Goal: Task Accomplishment & Management: Manage account settings

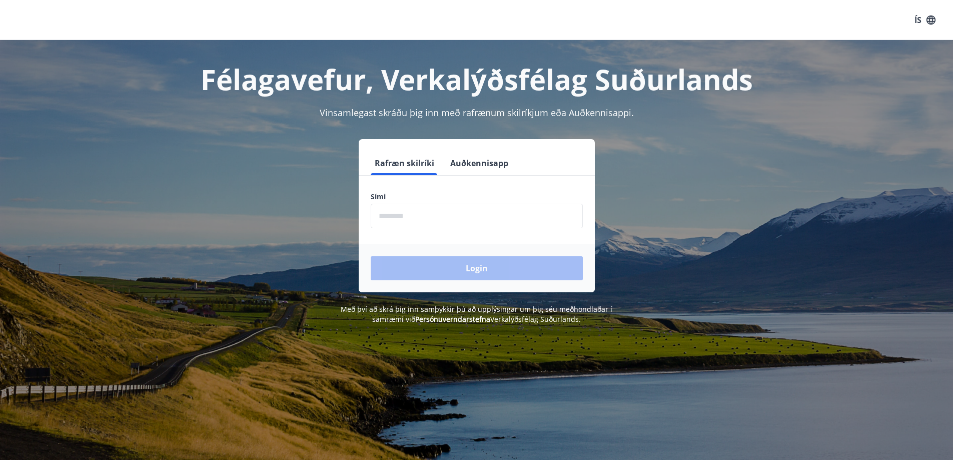
click at [493, 164] on button "Auðkennisapp" at bounding box center [479, 163] width 66 height 24
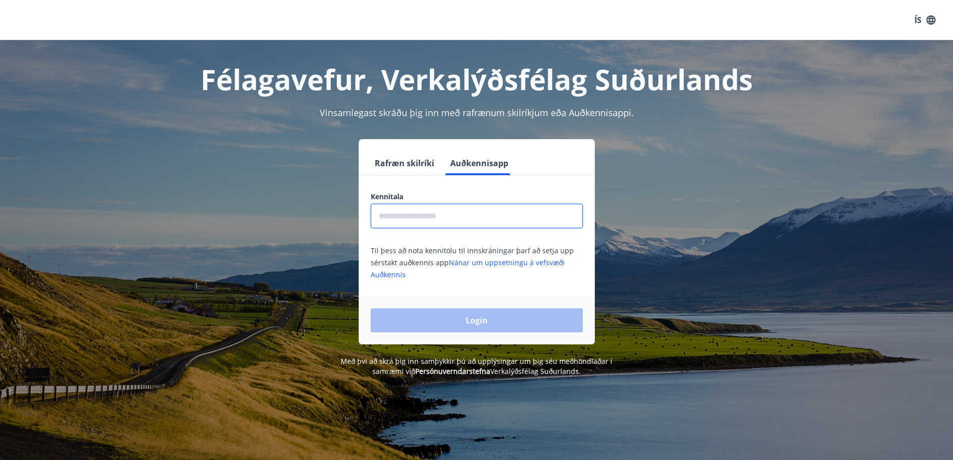
click at [442, 222] on input "text" at bounding box center [477, 216] width 212 height 25
type input "**********"
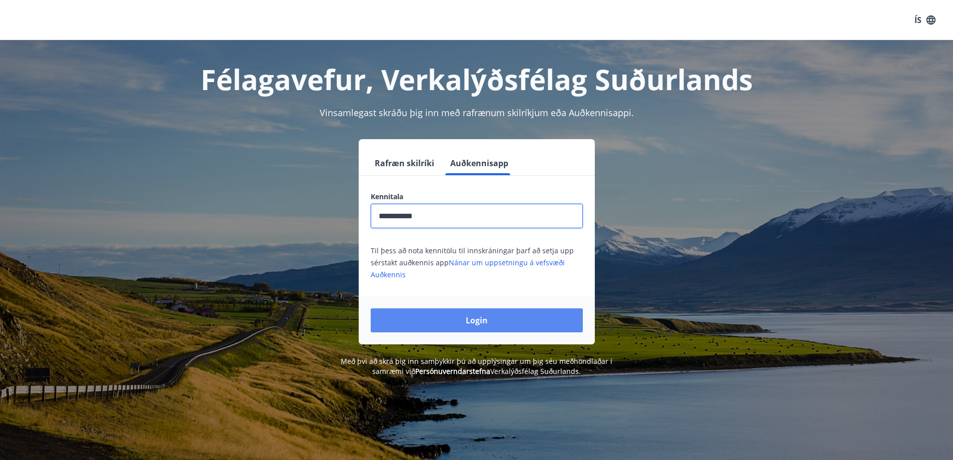
click at [485, 324] on button "Login" at bounding box center [477, 320] width 212 height 24
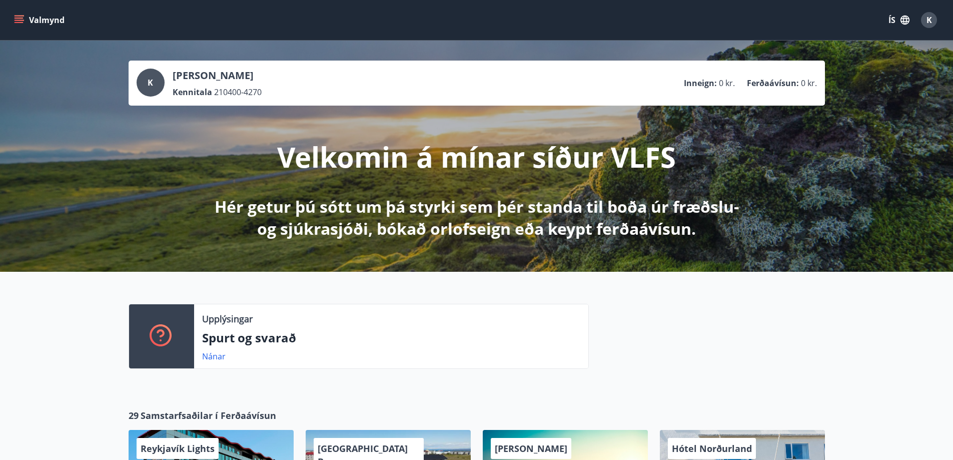
click at [905, 23] on icon "button" at bounding box center [904, 20] width 11 height 11
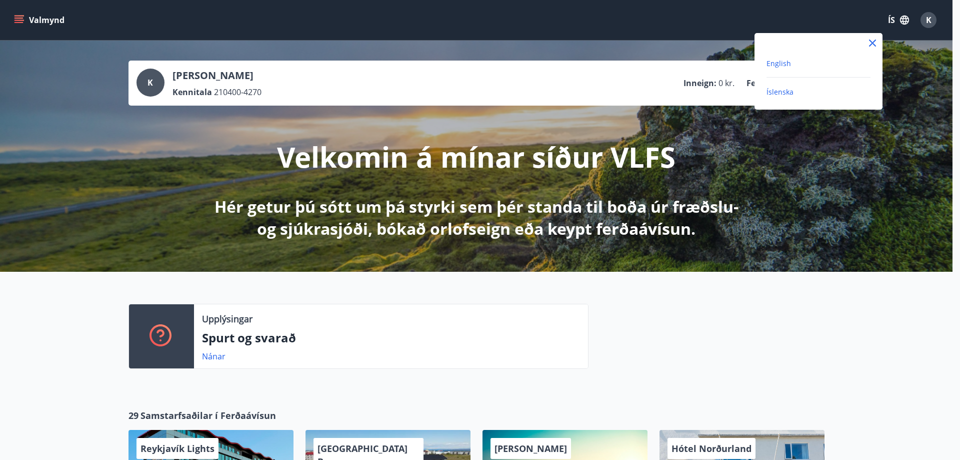
click at [783, 61] on span "English" at bounding box center [779, 64] width 25 height 10
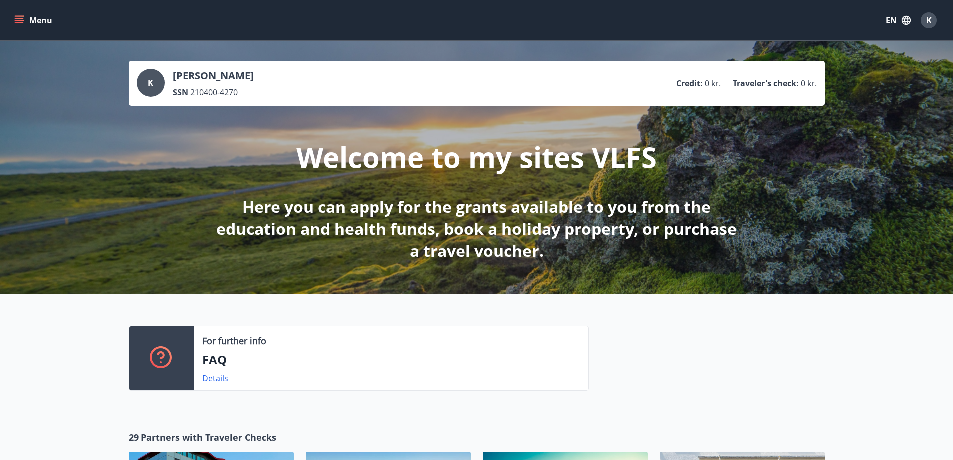
click at [20, 24] on icon "menu" at bounding box center [19, 20] width 10 height 10
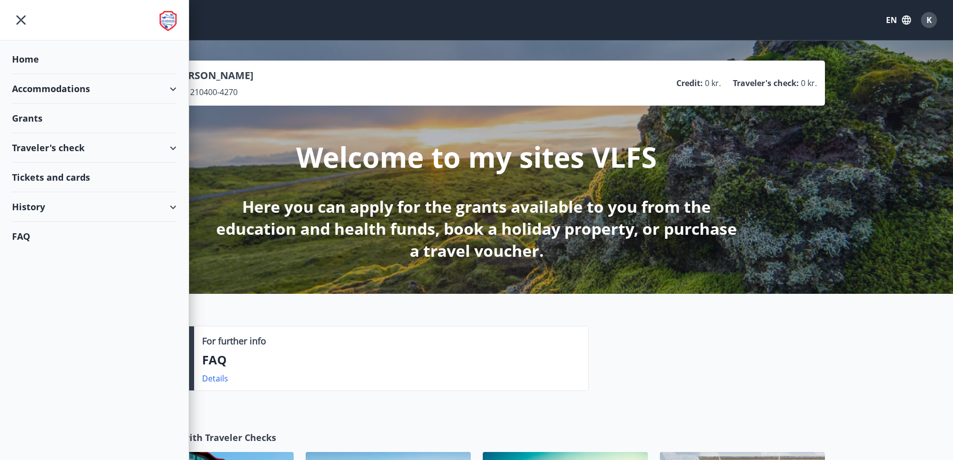
click at [61, 123] on div "Grants" at bounding box center [94, 119] width 165 height 30
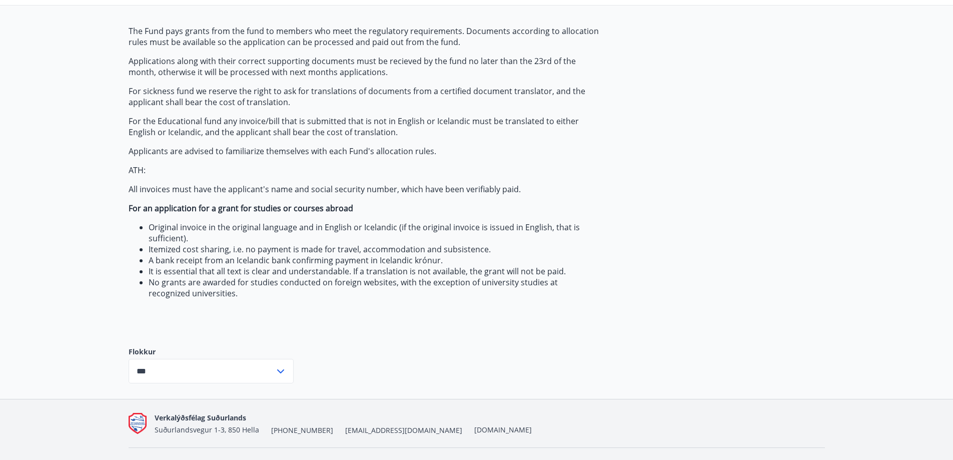
scroll to position [113, 0]
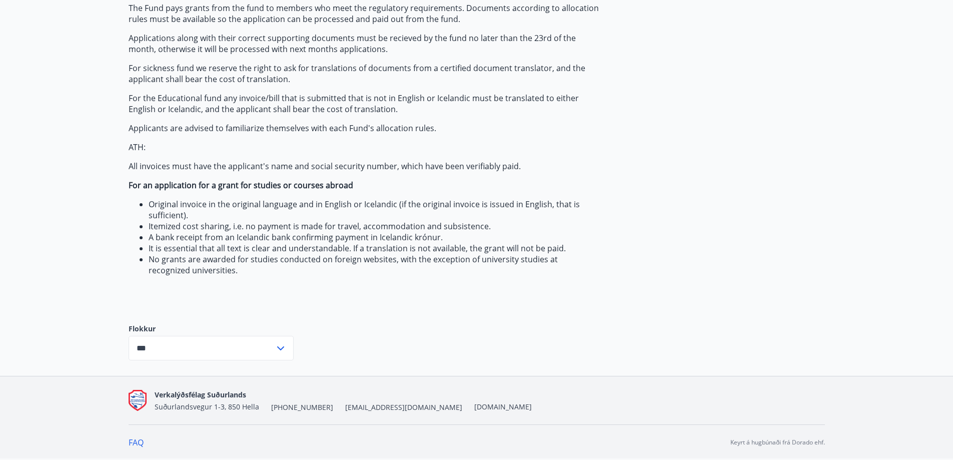
click at [255, 353] on input "***" at bounding box center [202, 348] width 146 height 25
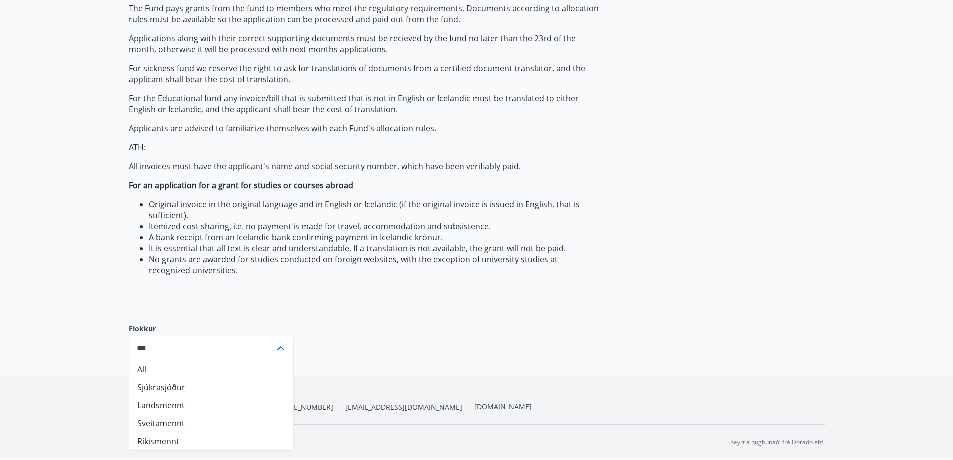
click at [179, 393] on li "Sjúkrasjóður" at bounding box center [211, 387] width 164 height 18
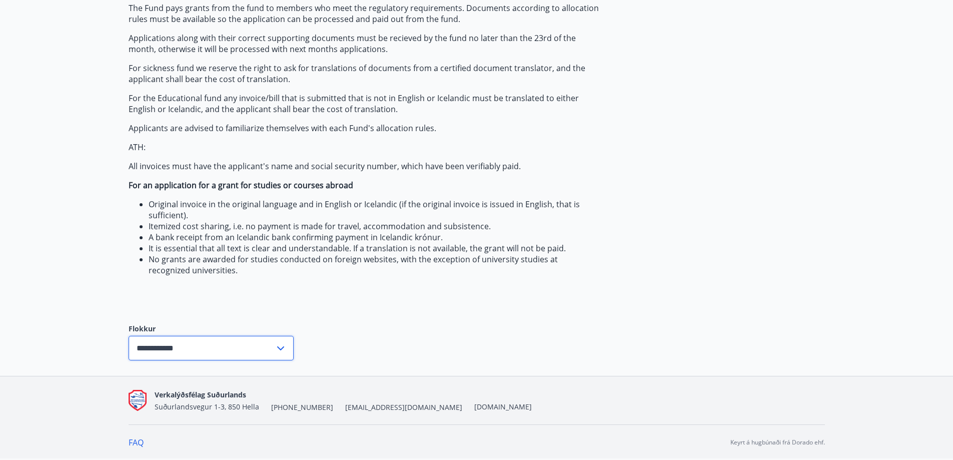
click at [223, 351] on input "**********" at bounding box center [202, 348] width 146 height 25
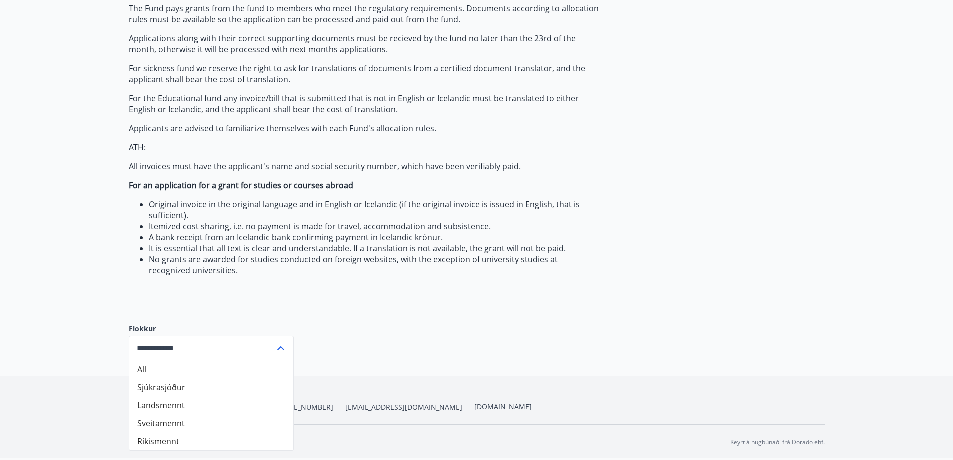
click at [166, 406] on li "Landsmennt" at bounding box center [211, 405] width 164 height 18
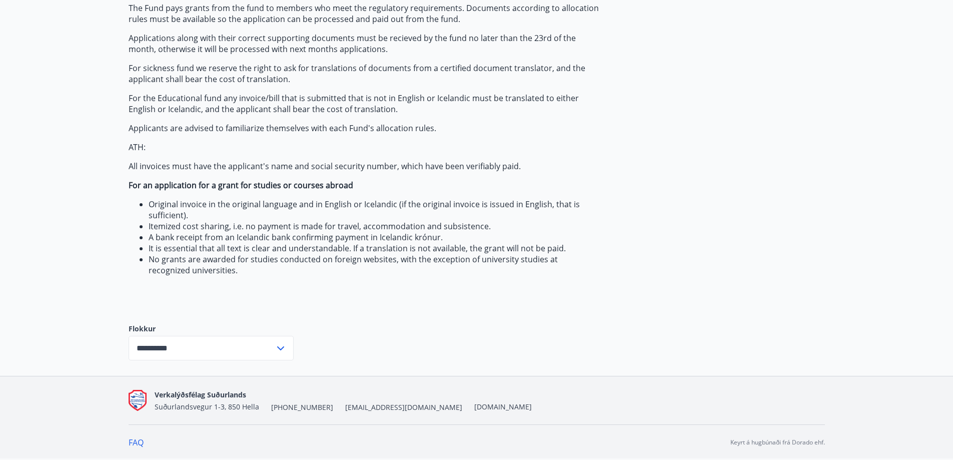
click at [233, 345] on input "**********" at bounding box center [202, 348] width 146 height 25
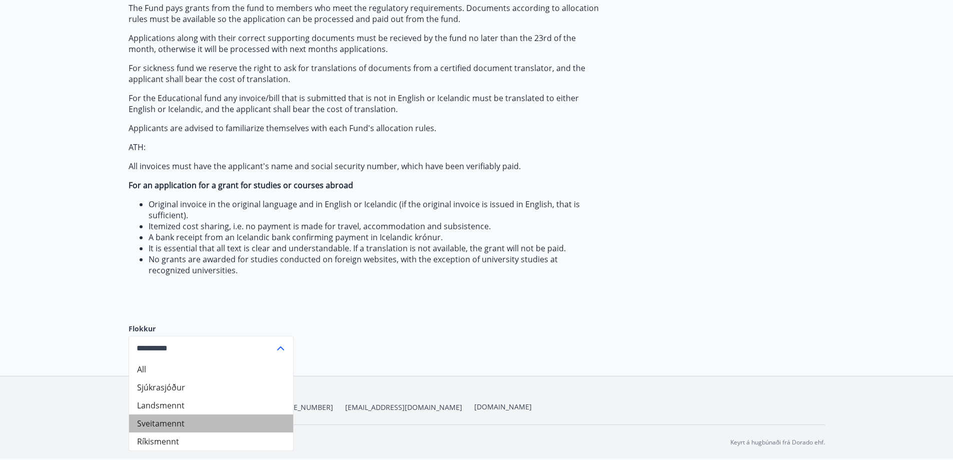
click at [172, 423] on li "Sveitamennt" at bounding box center [211, 423] width 164 height 18
type input "**********"
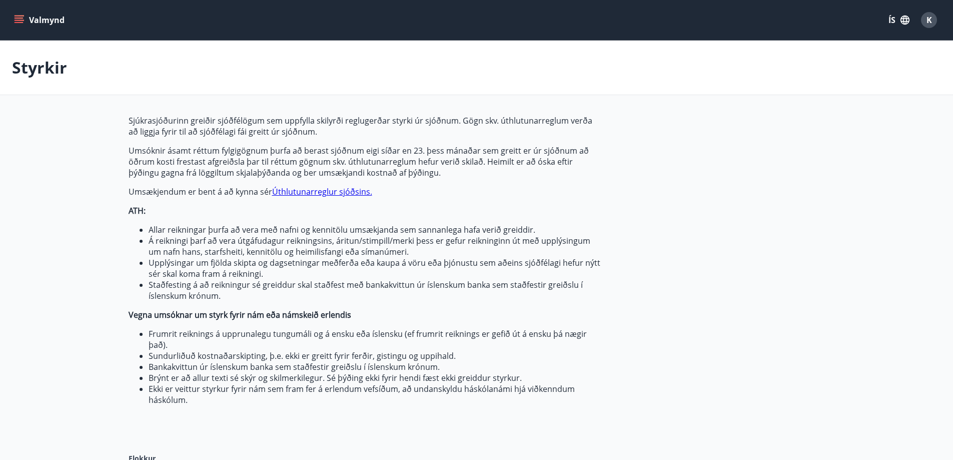
type input "***"
click at [24, 11] on div "Valmynd ÍS K" at bounding box center [476, 20] width 929 height 24
click at [23, 14] on button "Valmynd" at bounding box center [40, 20] width 57 height 18
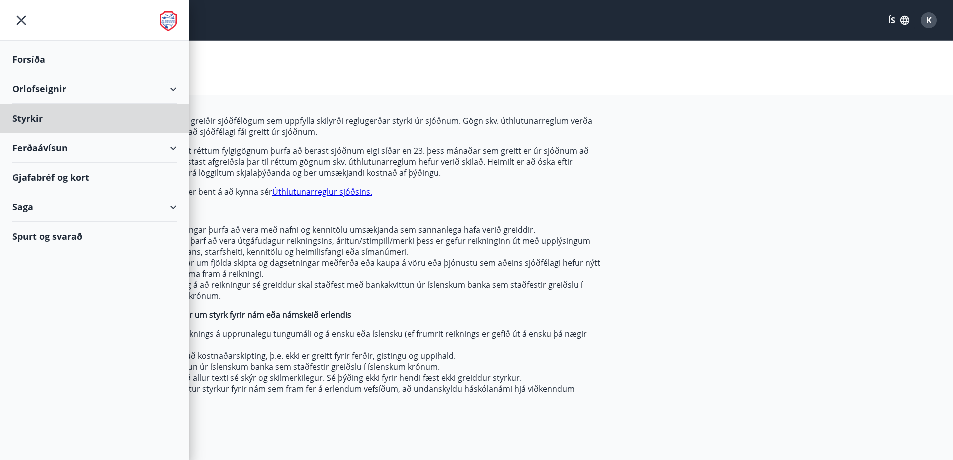
click at [62, 62] on div "Forsíða" at bounding box center [94, 60] width 165 height 30
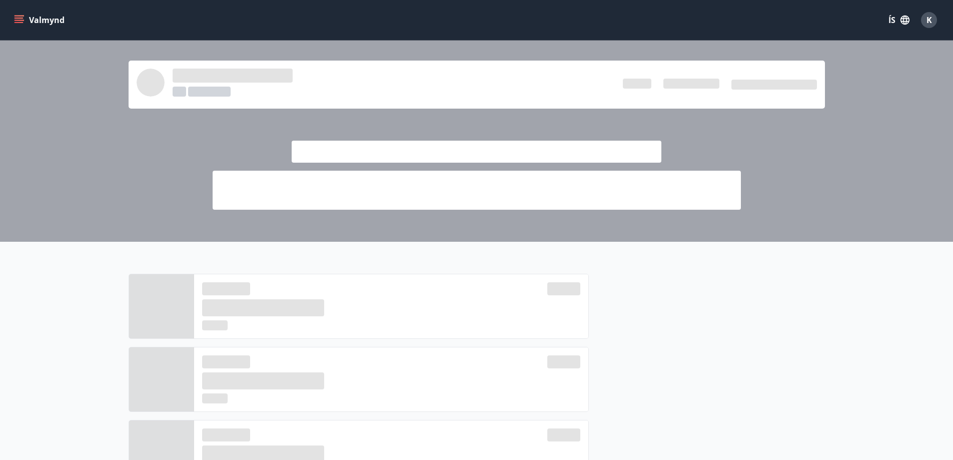
click at [902, 24] on icon "button" at bounding box center [904, 20] width 11 height 11
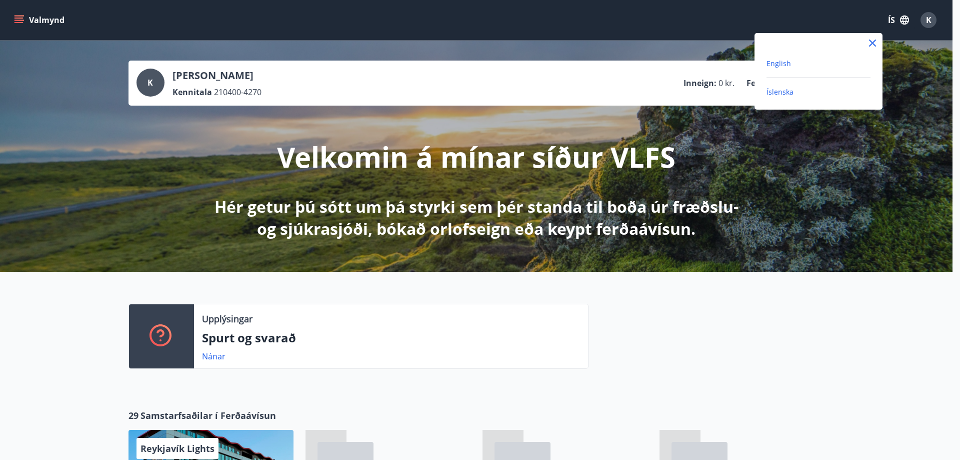
click at [790, 67] on span "English" at bounding box center [779, 64] width 25 height 10
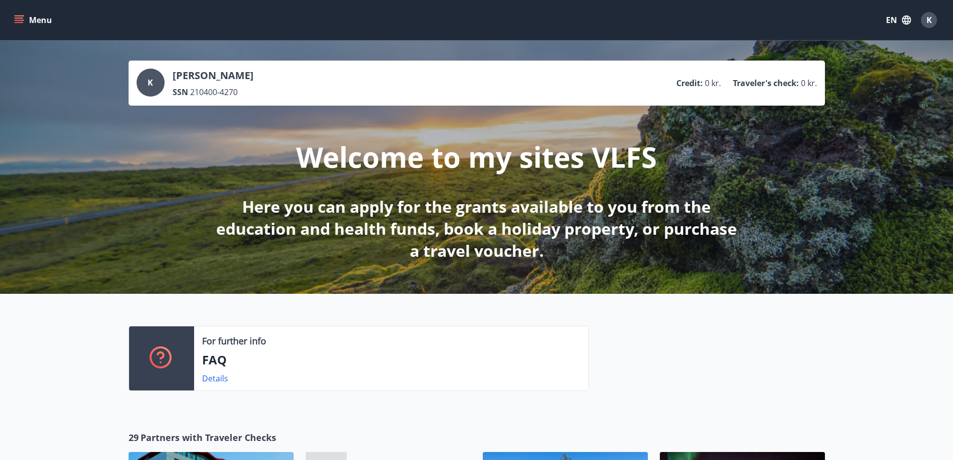
click at [19, 15] on icon "menu" at bounding box center [19, 20] width 10 height 10
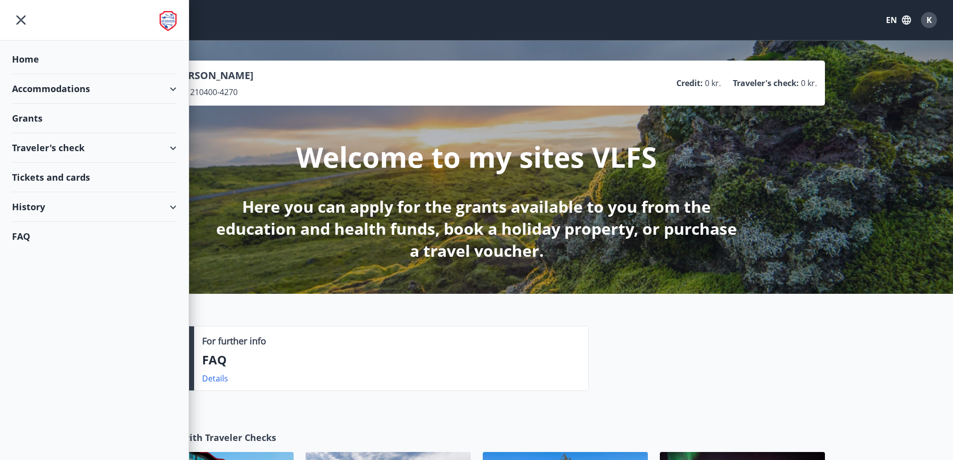
click at [140, 149] on div "Traveler's check" at bounding box center [94, 148] width 165 height 30
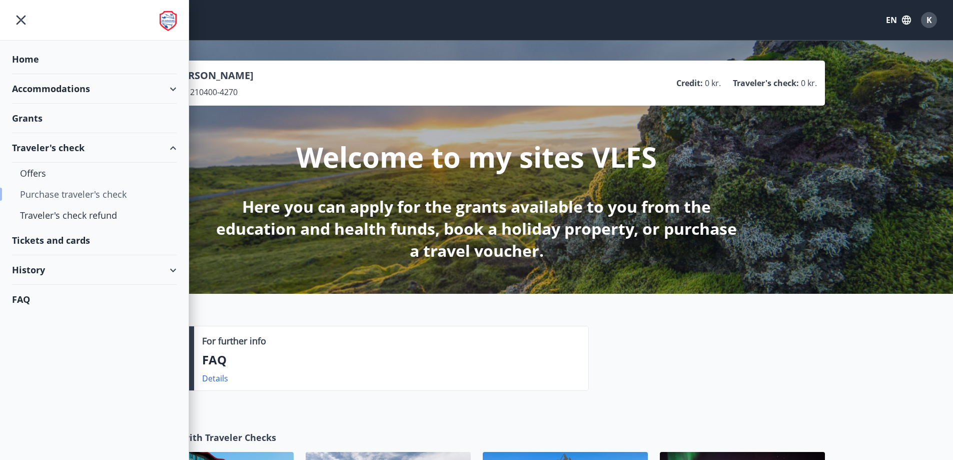
click at [131, 200] on div "Purchase traveler's check" at bounding box center [94, 194] width 149 height 21
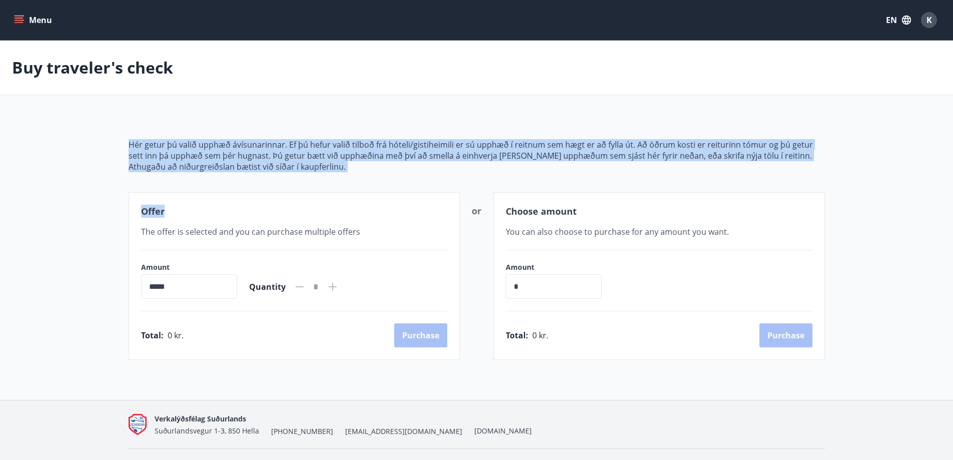
drag, startPoint x: 127, startPoint y: 143, endPoint x: 367, endPoint y: 183, distance: 242.9
click at [367, 183] on div "Hér getur þú valið upphæð ávísunarinnar. Ef þú hefur valið tilboð frá hóteli/gi…" at bounding box center [477, 237] width 720 height 245
click at [366, 174] on div "Hér getur þú valið upphæð ávísunarinnar. Ef þú hefur valið tilboð frá hóteli/gi…" at bounding box center [477, 237] width 696 height 245
drag, startPoint x: 355, startPoint y: 173, endPoint x: 128, endPoint y: 141, distance: 229.3
click at [128, 141] on div "Hér getur þú valið upphæð ávísunarinnar. Ef þú hefur valið tilboð frá hóteli/gi…" at bounding box center [477, 237] width 720 height 245
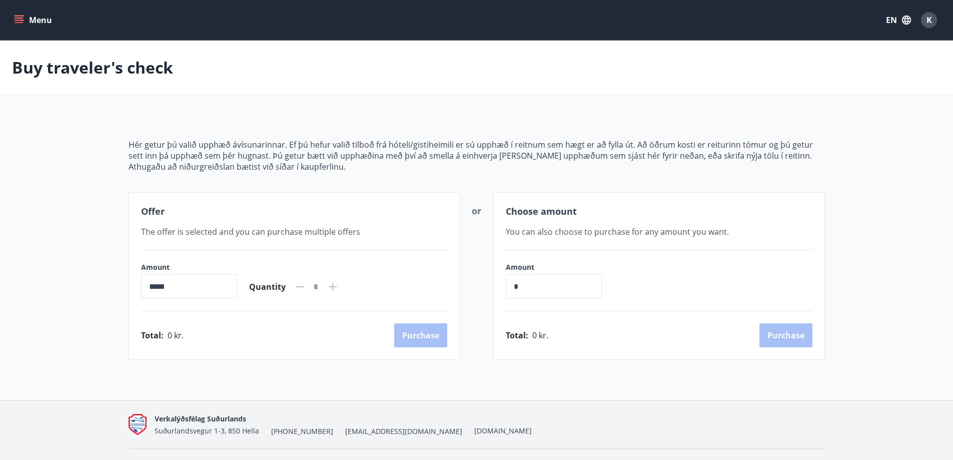
click at [623, 92] on div "Buy traveler's check" at bounding box center [476, 68] width 953 height 55
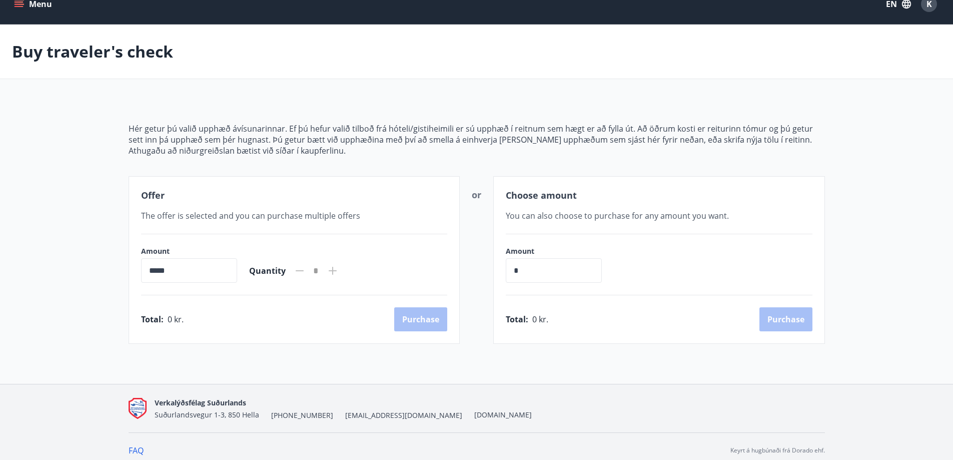
scroll to position [24, 0]
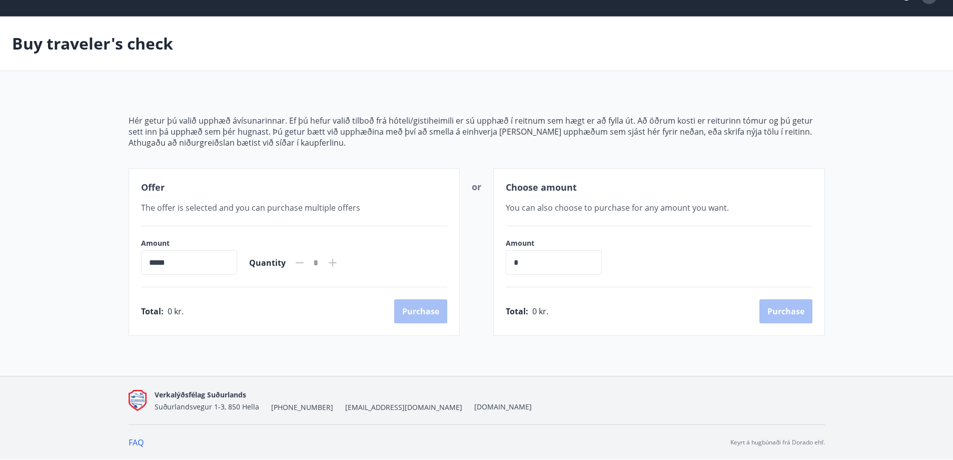
click at [149, 262] on input "*****" at bounding box center [189, 262] width 96 height 25
click at [149, 265] on input "*****" at bounding box center [189, 262] width 96 height 25
click at [237, 262] on input "*****" at bounding box center [189, 262] width 96 height 25
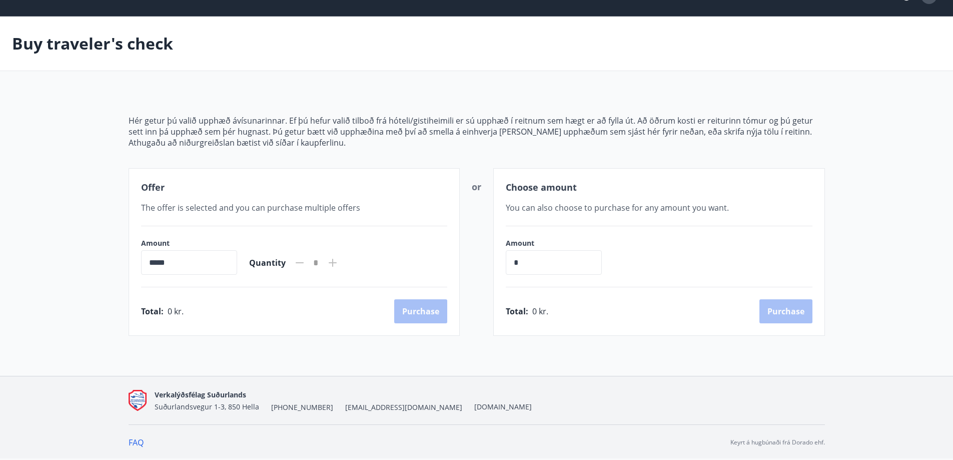
click at [228, 304] on div "Total : 0 kr. [GEOGRAPHIC_DATA]" at bounding box center [294, 311] width 307 height 24
click at [173, 255] on input "*****" at bounding box center [189, 262] width 96 height 25
click at [142, 260] on input "*****" at bounding box center [189, 262] width 96 height 25
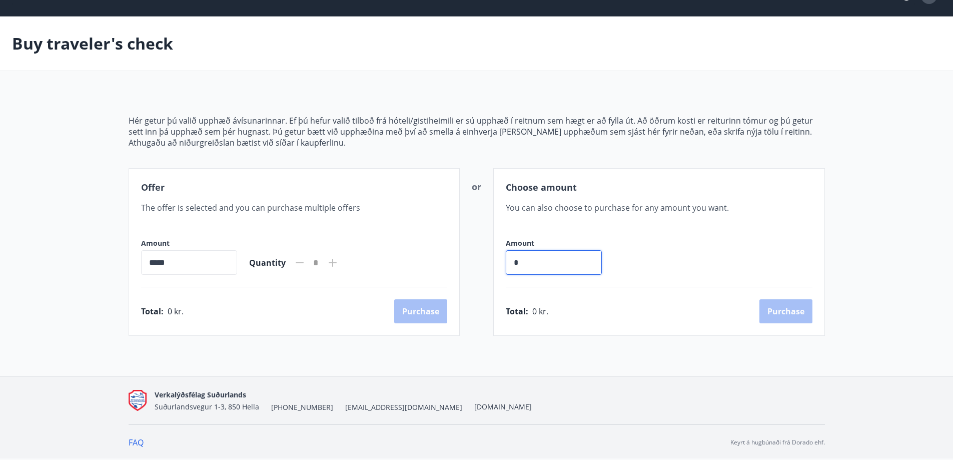
click at [551, 259] on input "*" at bounding box center [554, 262] width 96 height 25
type input "******"
click at [642, 268] on div "Amount ****** ​" at bounding box center [659, 256] width 307 height 37
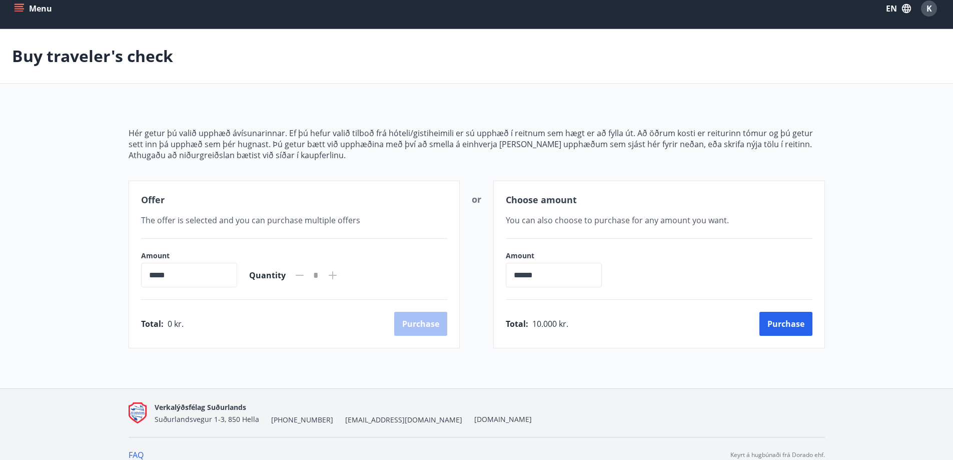
scroll to position [0, 0]
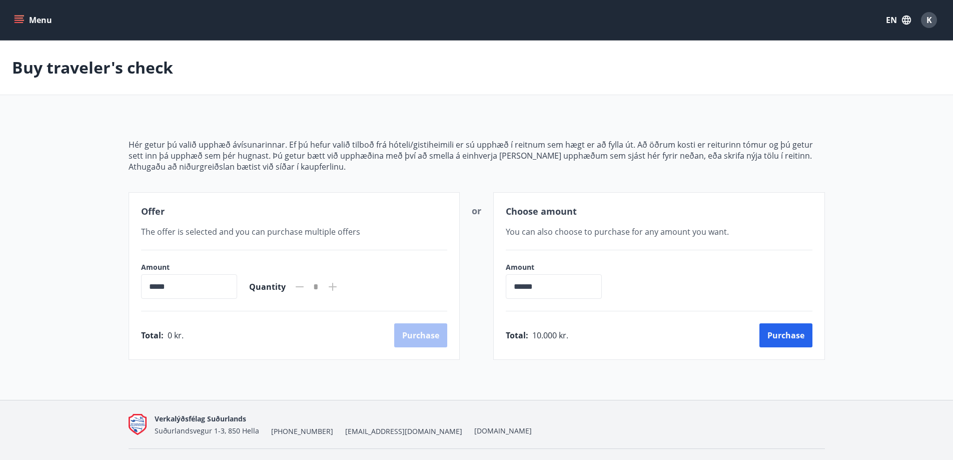
click at [22, 20] on icon "menu" at bounding box center [20, 20] width 11 height 1
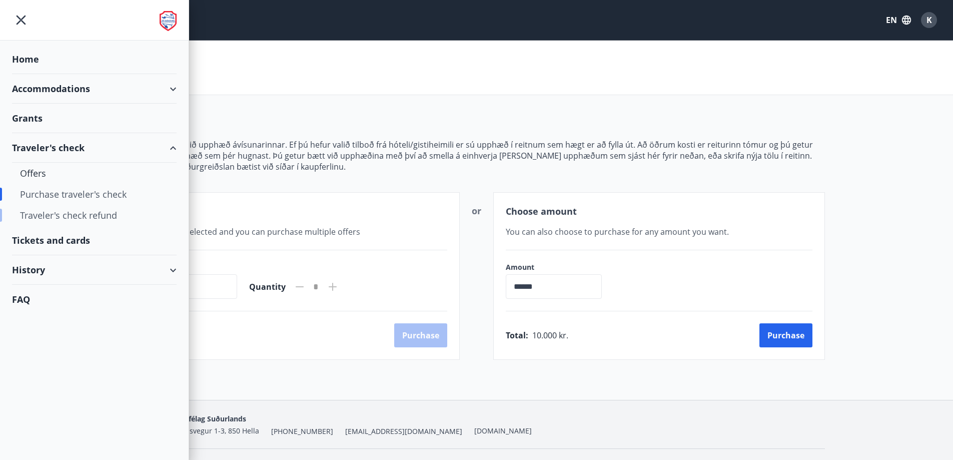
click at [99, 217] on div "Traveler's check refund" at bounding box center [94, 215] width 149 height 21
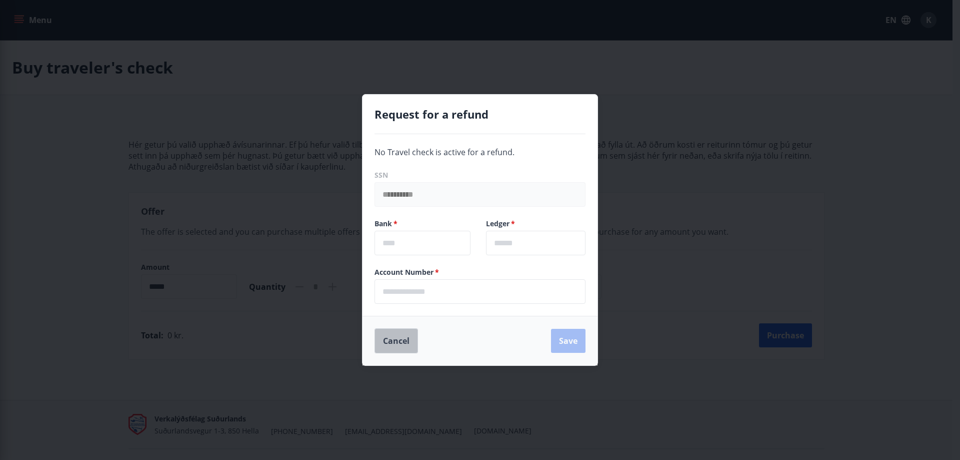
click at [396, 345] on button "Cancel" at bounding box center [397, 340] width 44 height 25
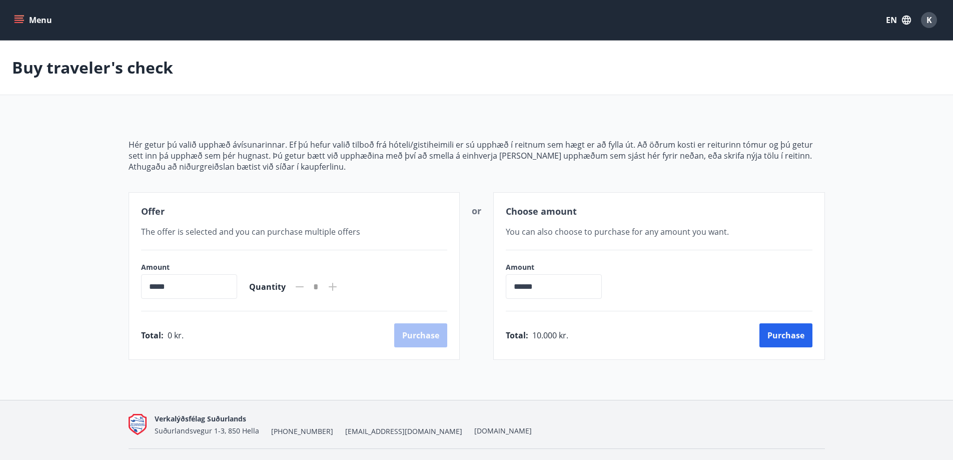
click at [22, 25] on icon "menu" at bounding box center [19, 20] width 10 height 10
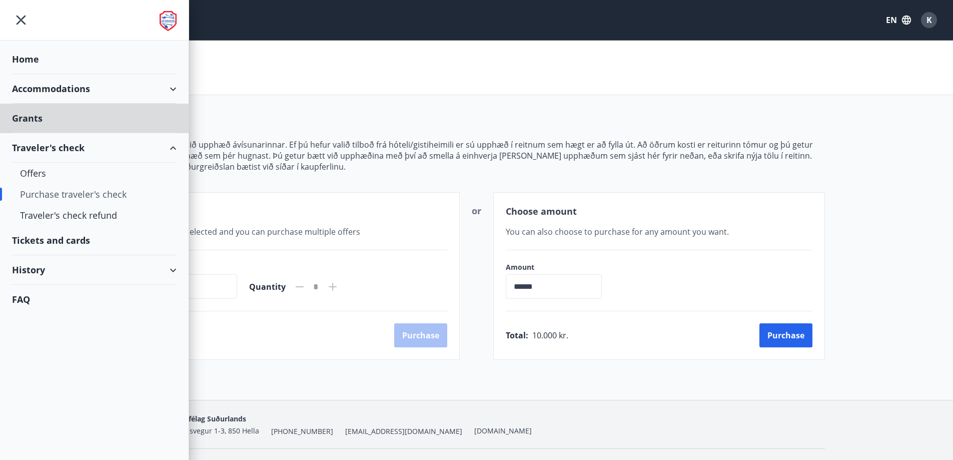
click at [36, 61] on div "Home" at bounding box center [94, 60] width 165 height 30
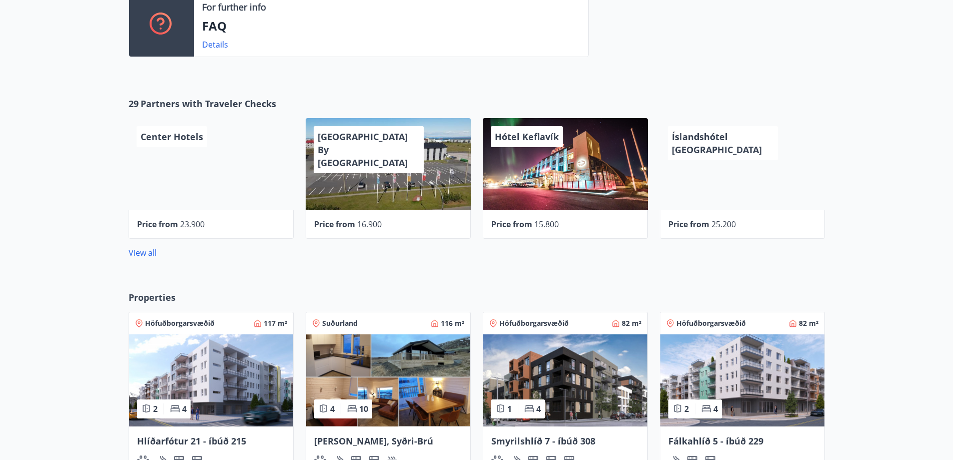
scroll to position [500, 0]
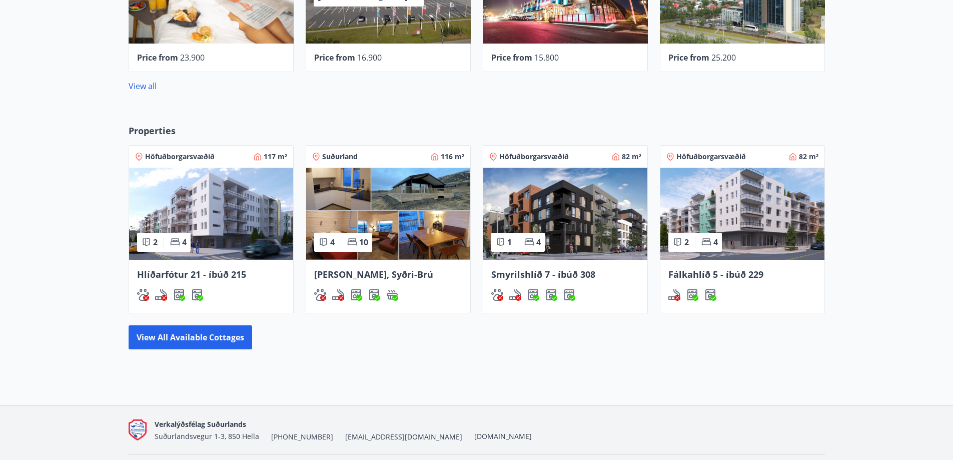
click at [572, 239] on img at bounding box center [565, 214] width 164 height 92
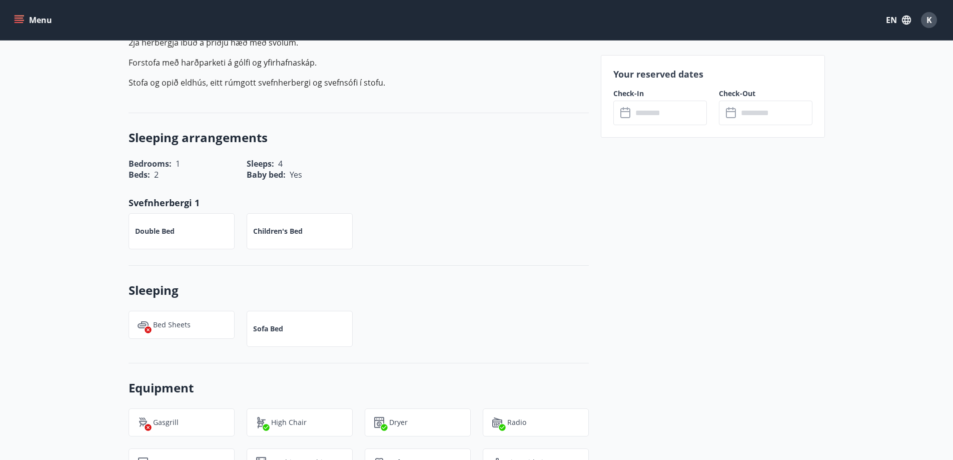
scroll to position [167, 0]
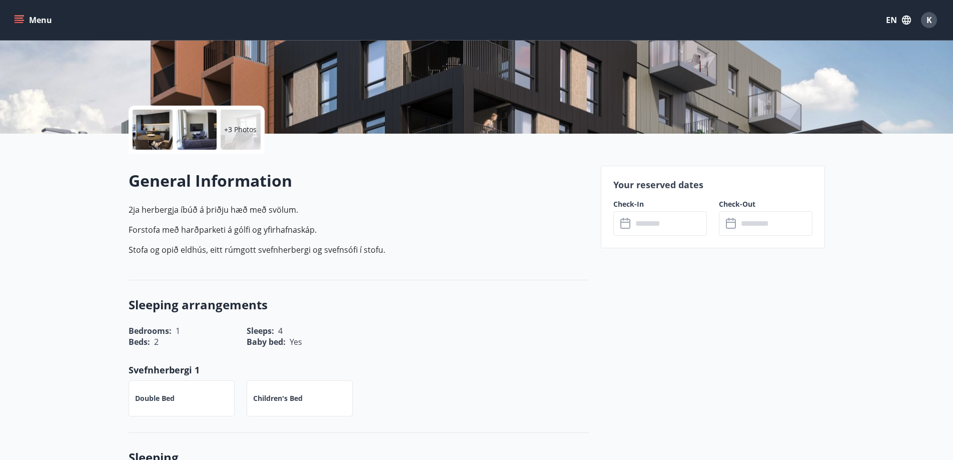
click at [156, 124] on div at bounding box center [153, 130] width 40 height 40
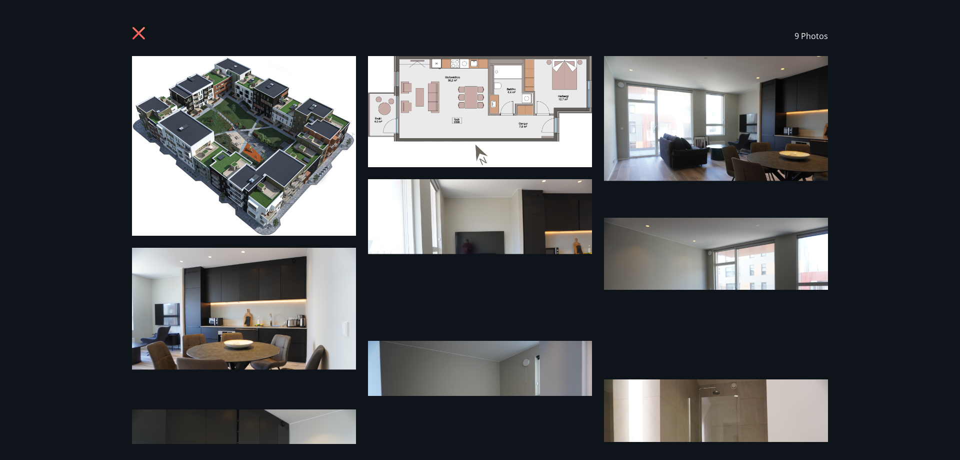
click at [133, 38] on icon at bounding box center [140, 35] width 16 height 16
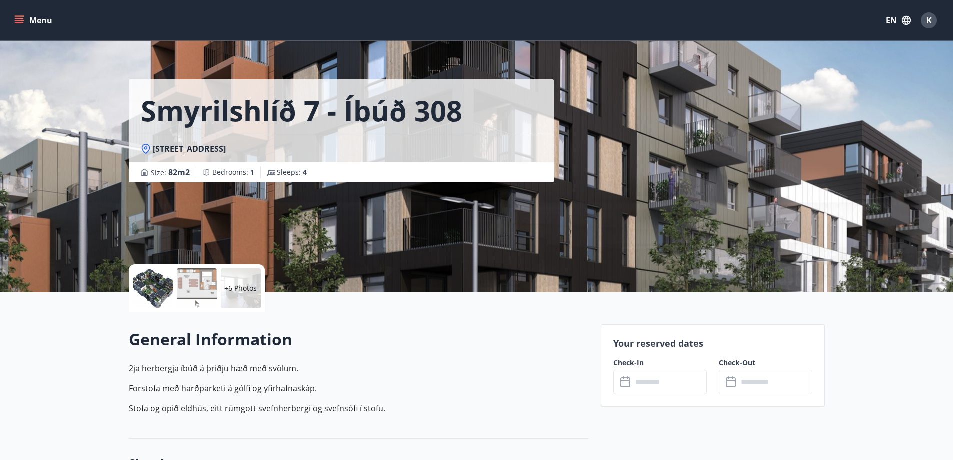
scroll to position [0, 0]
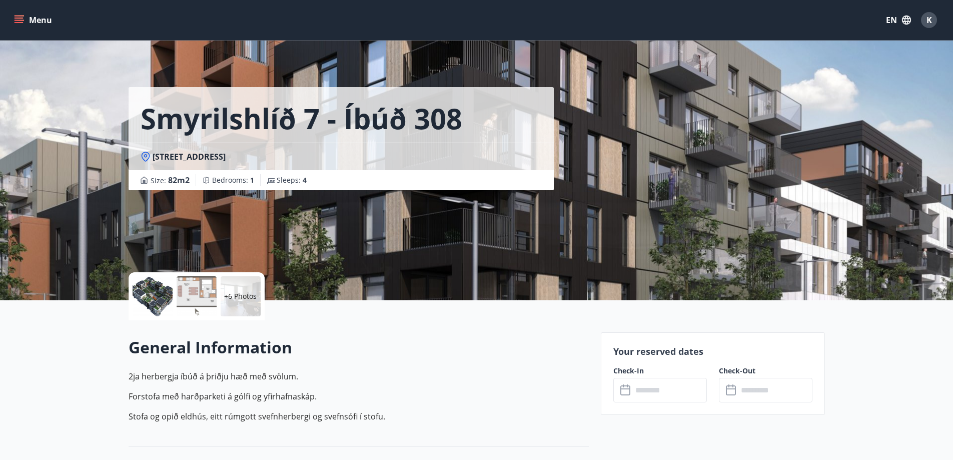
click at [19, 20] on icon "menu" at bounding box center [19, 20] width 10 height 10
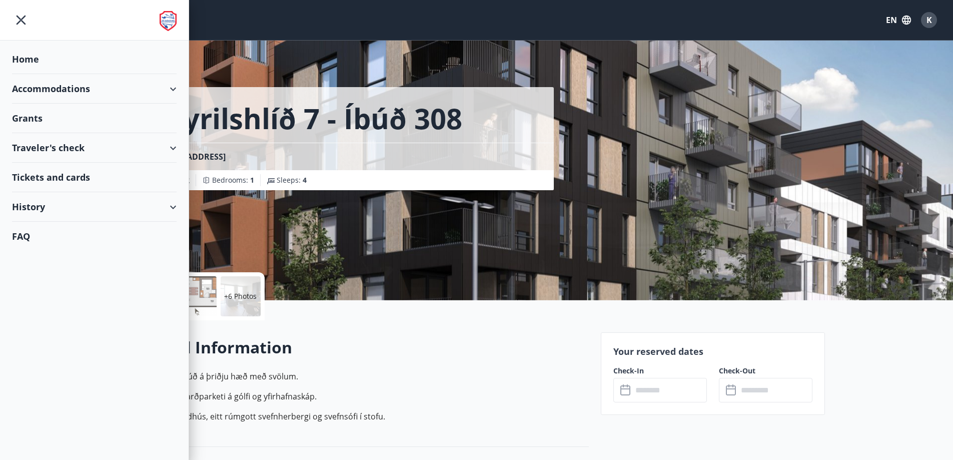
click at [66, 61] on div "Home" at bounding box center [94, 60] width 165 height 30
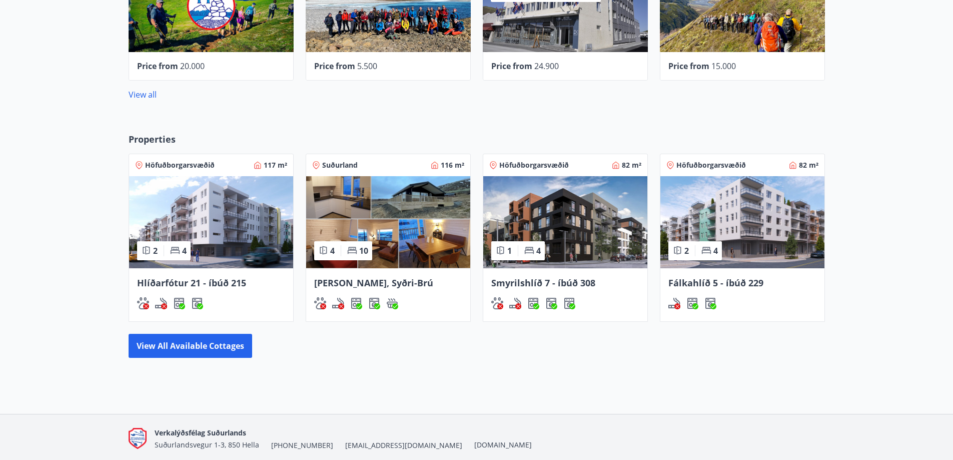
scroll to position [500, 0]
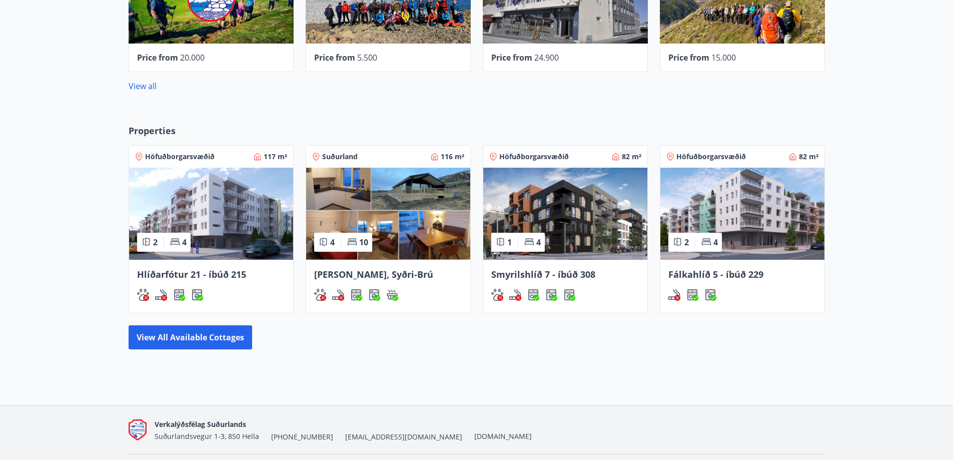
click at [233, 247] on img at bounding box center [211, 214] width 164 height 92
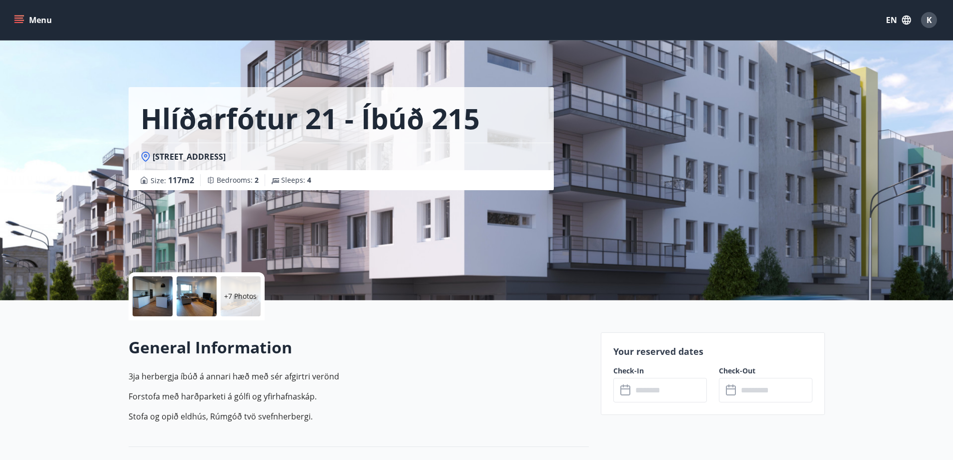
click at [230, 284] on div "+7 Photos" at bounding box center [241, 296] width 40 height 40
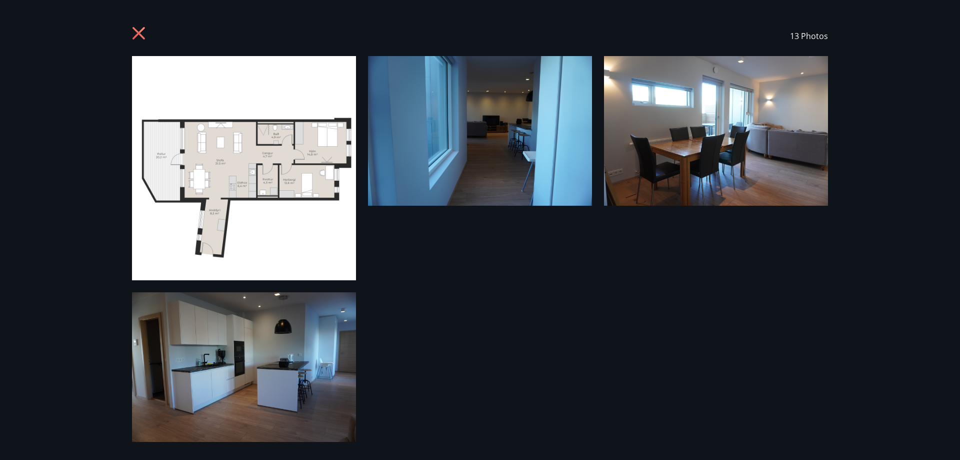
click at [252, 147] on img at bounding box center [244, 168] width 224 height 224
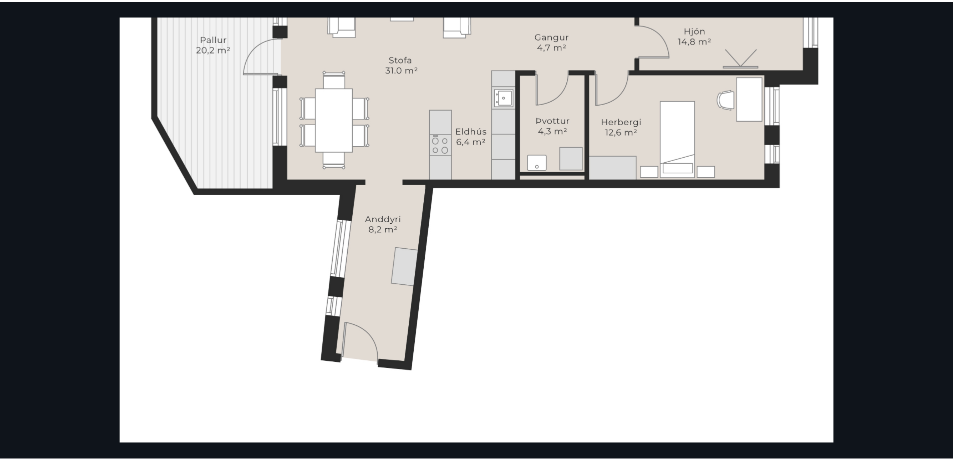
scroll to position [165, 0]
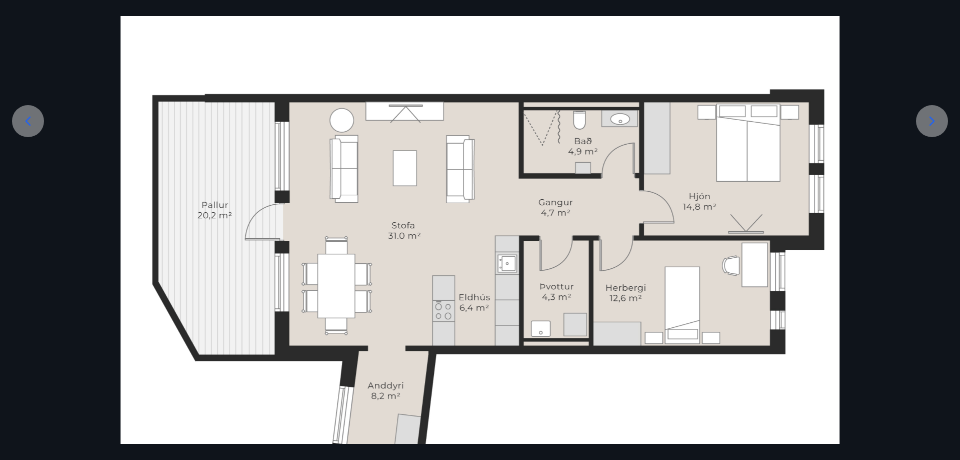
click at [34, 123] on icon at bounding box center [28, 121] width 16 height 16
click at [913, 57] on div at bounding box center [480, 250] width 960 height 719
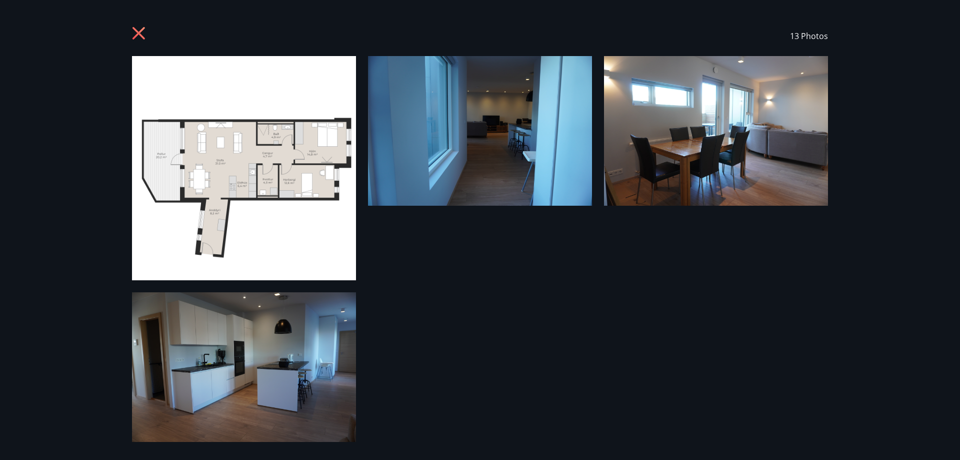
click at [499, 105] on img at bounding box center [480, 131] width 224 height 150
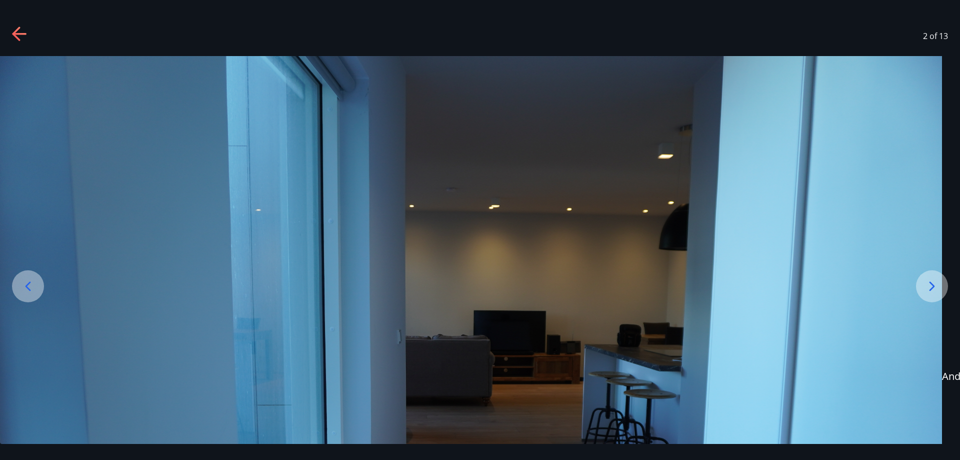
click at [933, 287] on icon at bounding box center [933, 286] width 6 height 10
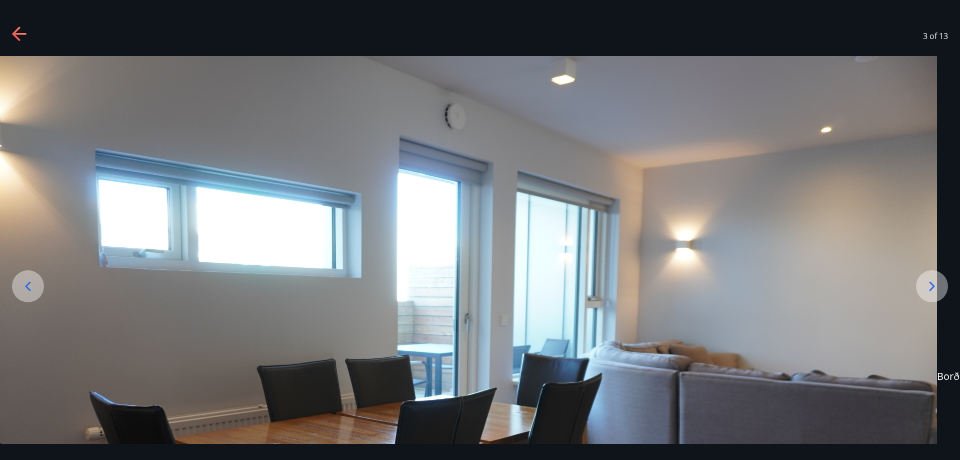
click at [933, 287] on icon at bounding box center [933, 286] width 6 height 10
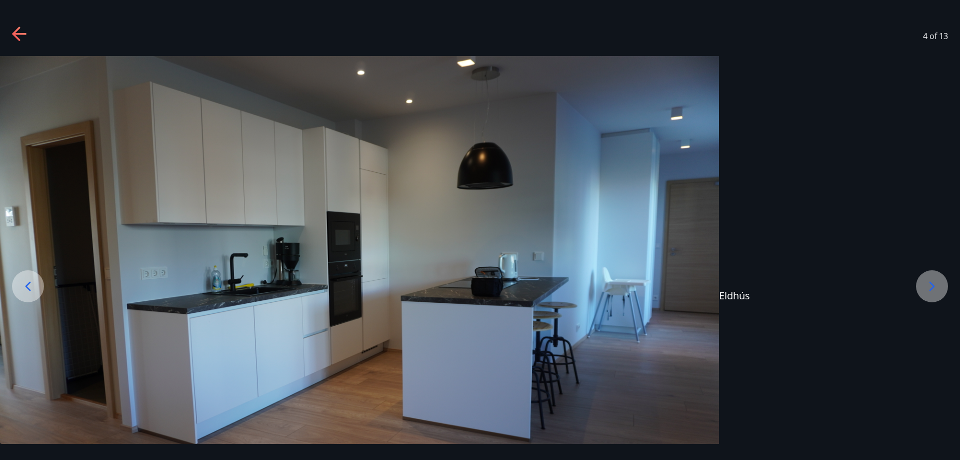
click at [933, 287] on icon at bounding box center [933, 286] width 6 height 10
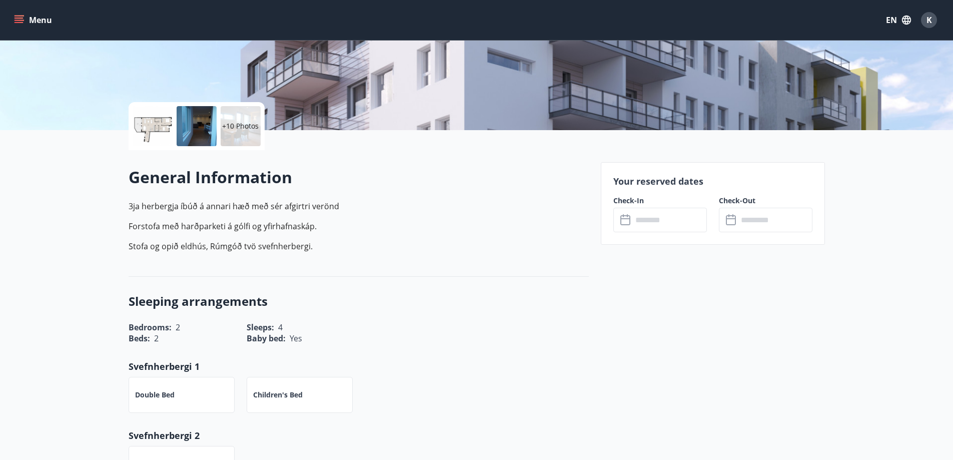
scroll to position [167, 0]
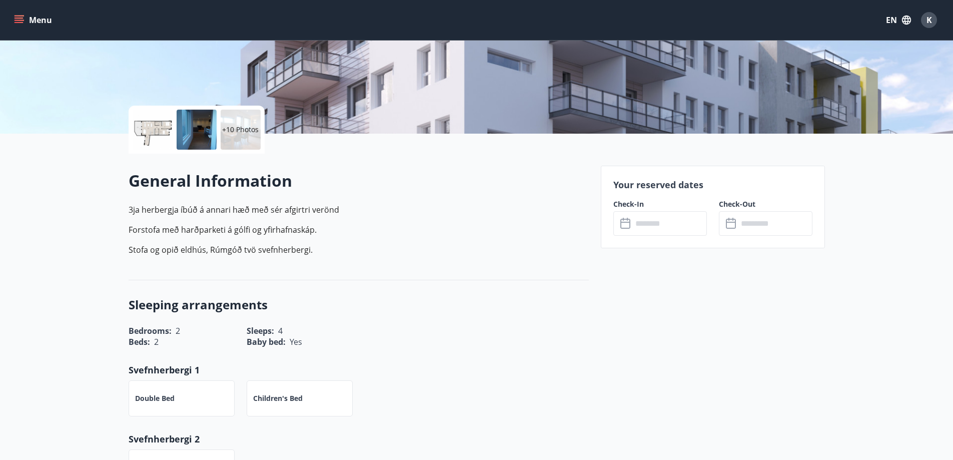
click at [654, 221] on input "text" at bounding box center [669, 223] width 75 height 25
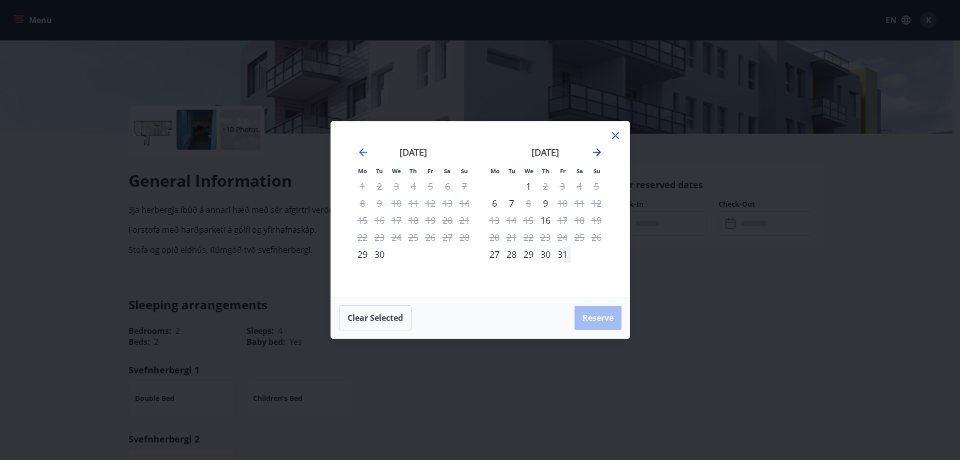
click at [602, 152] on icon "Move forward to switch to the next month." at bounding box center [597, 152] width 12 height 12
click at [598, 156] on icon "Move forward to switch to the next month." at bounding box center [597, 152] width 12 height 12
click at [564, 217] on div "19" at bounding box center [562, 220] width 17 height 17
click at [492, 254] on div "29" at bounding box center [494, 254] width 17 height 17
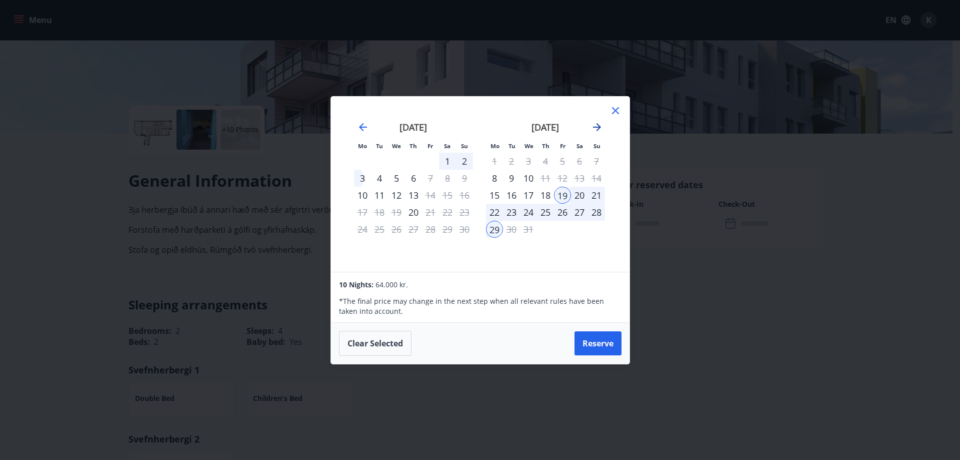
click at [600, 128] on icon "Move forward to switch to the next month." at bounding box center [597, 127] width 8 height 8
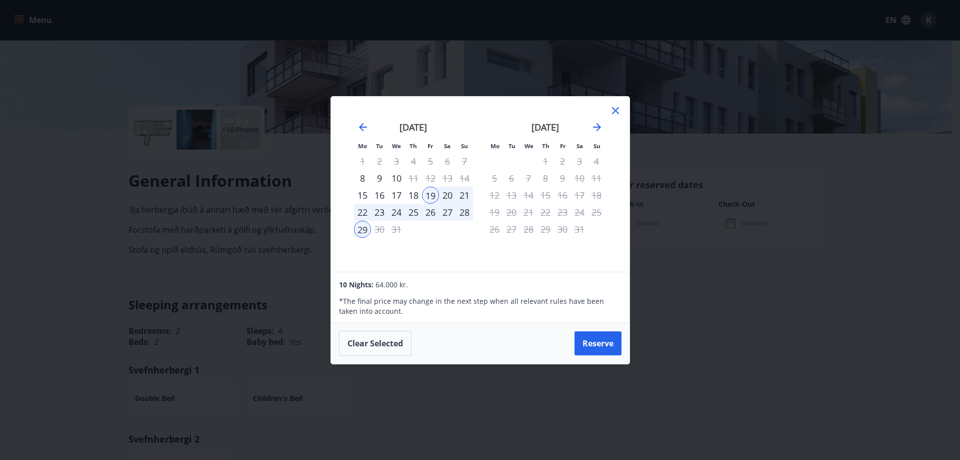
click at [459, 251] on div "[DATE] 1 2 3 4 5 6 7 8 9 10 11 12 13 14 15 16 17 18 19 20 21 22 23 24 25 26 27 …" at bounding box center [414, 191] width 132 height 164
click at [392, 340] on button "Clear selected" at bounding box center [375, 343] width 73 height 25
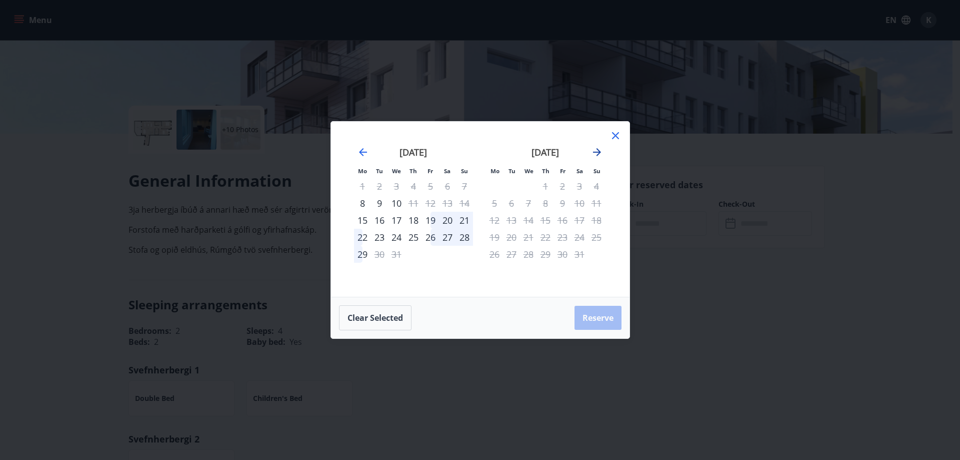
click at [597, 153] on icon "Move forward to switch to the next month." at bounding box center [597, 152] width 8 height 8
click at [367, 155] on icon "Move backward to switch to the previous month." at bounding box center [363, 152] width 12 height 12
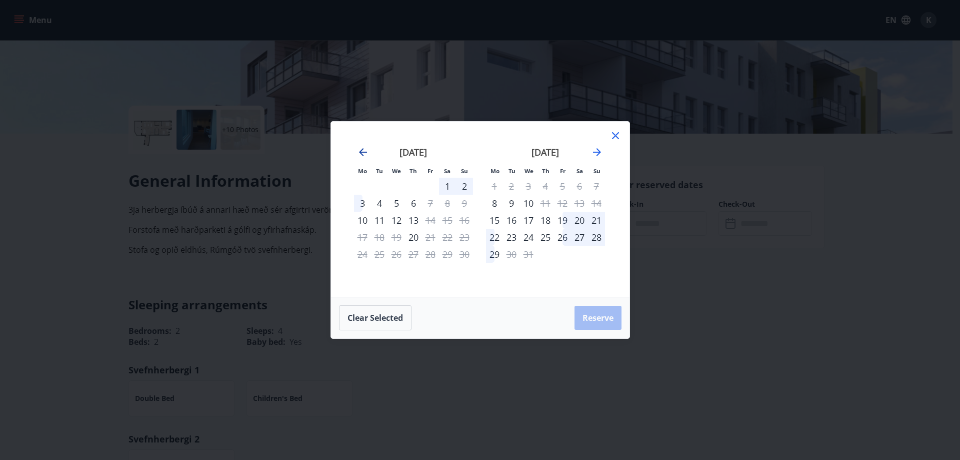
click at [367, 155] on icon "Move backward to switch to the previous month." at bounding box center [363, 152] width 12 height 12
click at [612, 139] on icon at bounding box center [616, 136] width 12 height 12
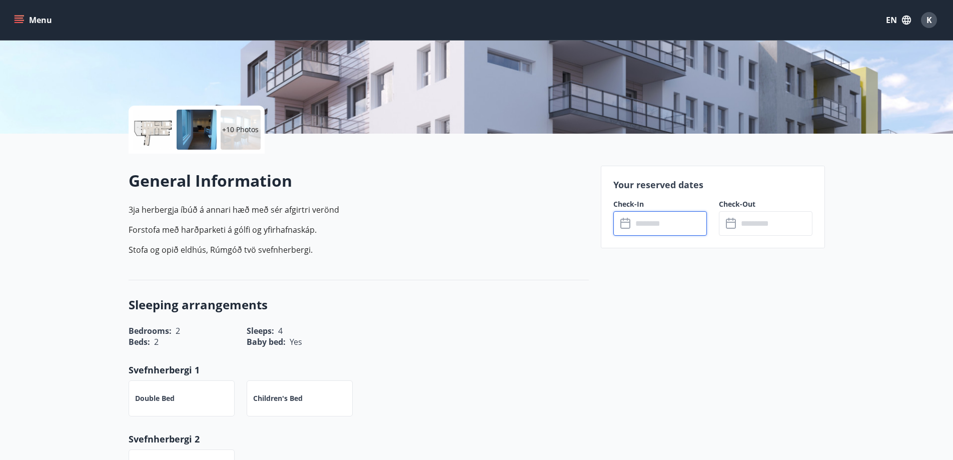
scroll to position [0, 0]
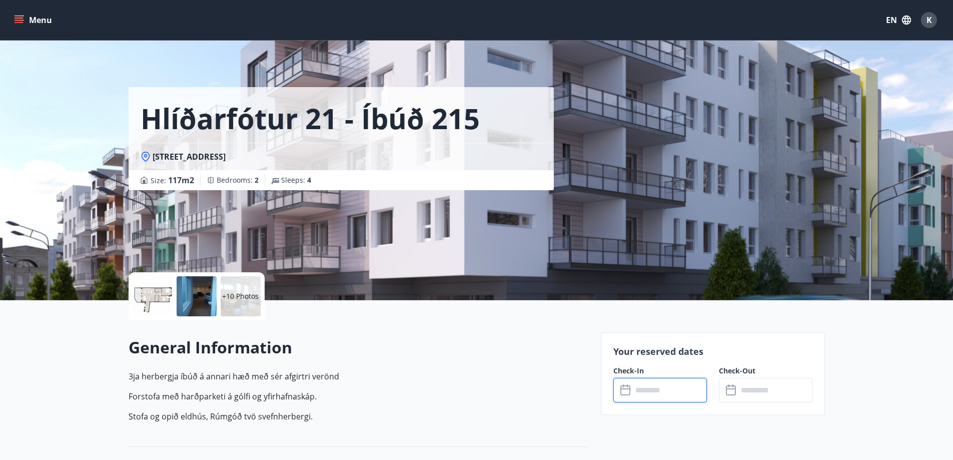
click at [18, 19] on icon "menu" at bounding box center [19, 20] width 10 height 10
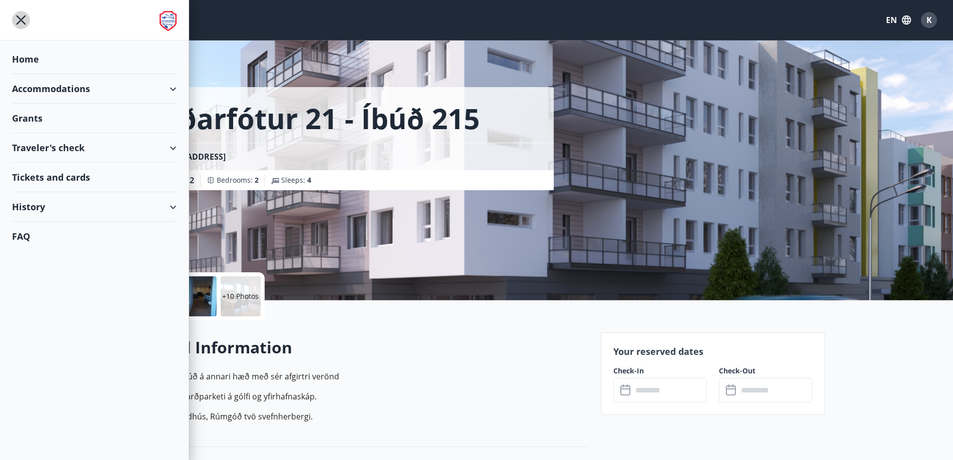
click at [18, 17] on icon "menu" at bounding box center [22, 21] width 10 height 10
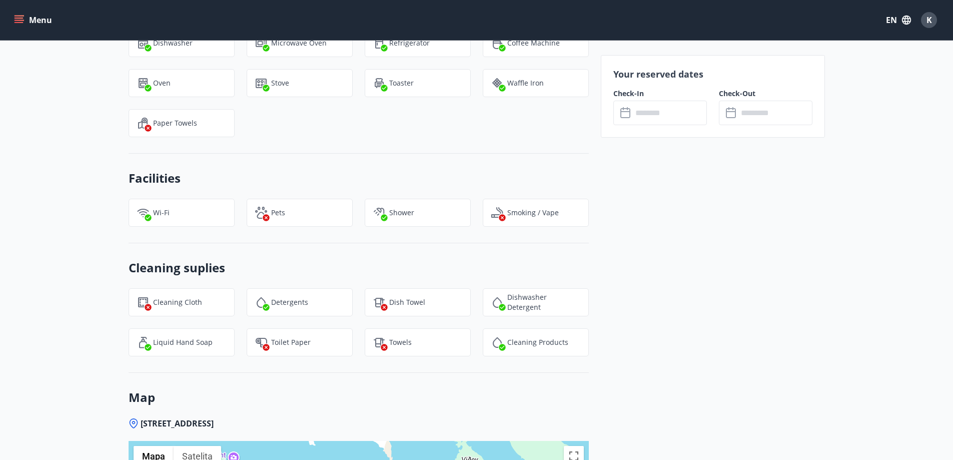
scroll to position [1167, 0]
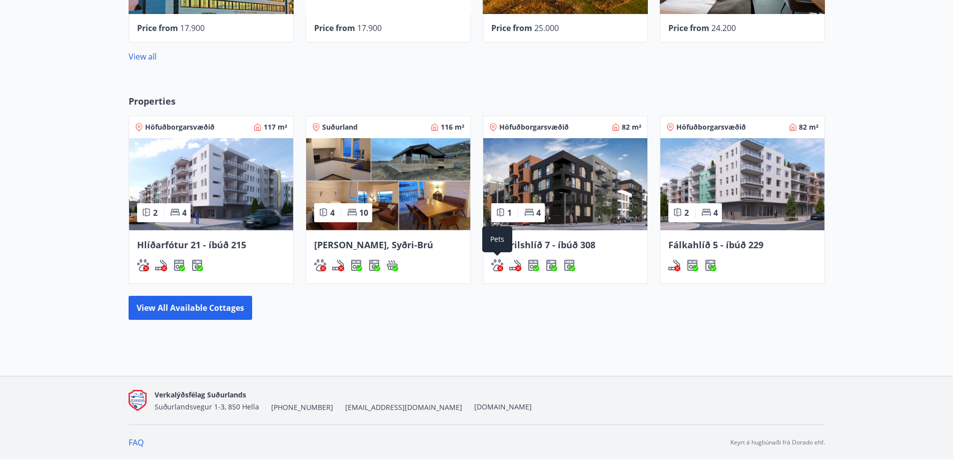
scroll to position [530, 0]
click at [423, 197] on img at bounding box center [388, 184] width 164 height 92
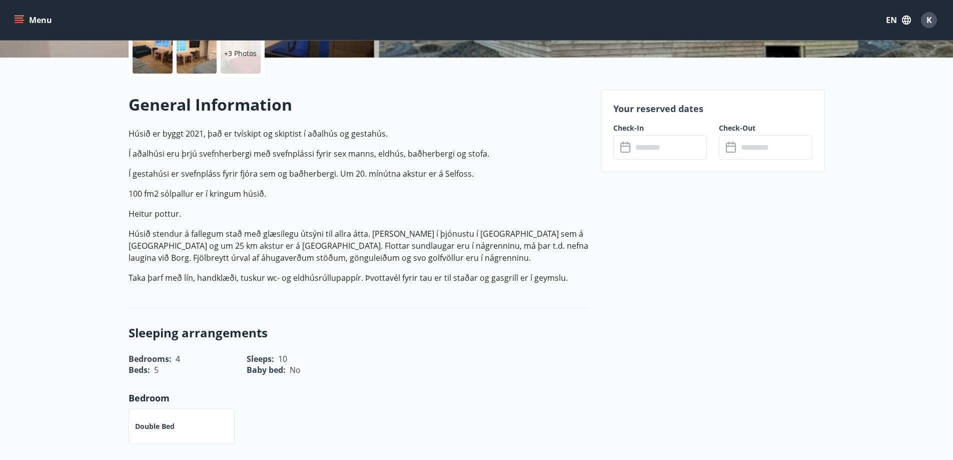
scroll to position [167, 0]
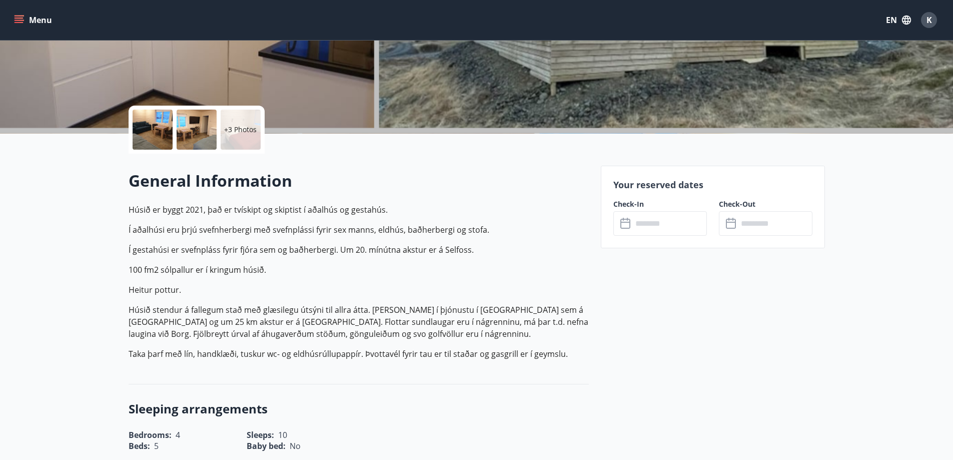
click at [649, 222] on input "text" at bounding box center [669, 223] width 75 height 25
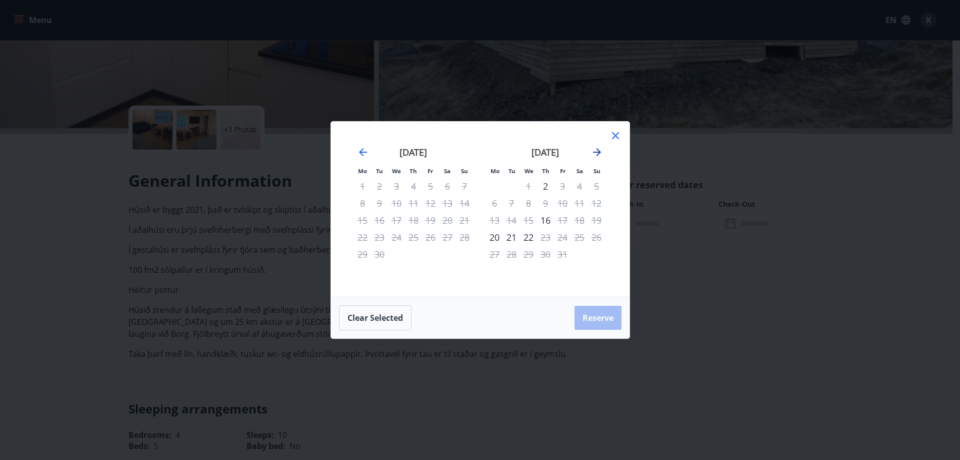
click at [596, 155] on icon "Move forward to switch to the next month." at bounding box center [597, 152] width 12 height 12
click at [604, 156] on div "[DATE]" at bounding box center [545, 156] width 119 height 44
click at [600, 154] on icon "Move forward to switch to the next month." at bounding box center [597, 152] width 12 height 12
click at [563, 182] on div "5" at bounding box center [562, 186] width 17 height 17
click at [596, 185] on div "7" at bounding box center [596, 186] width 17 height 17
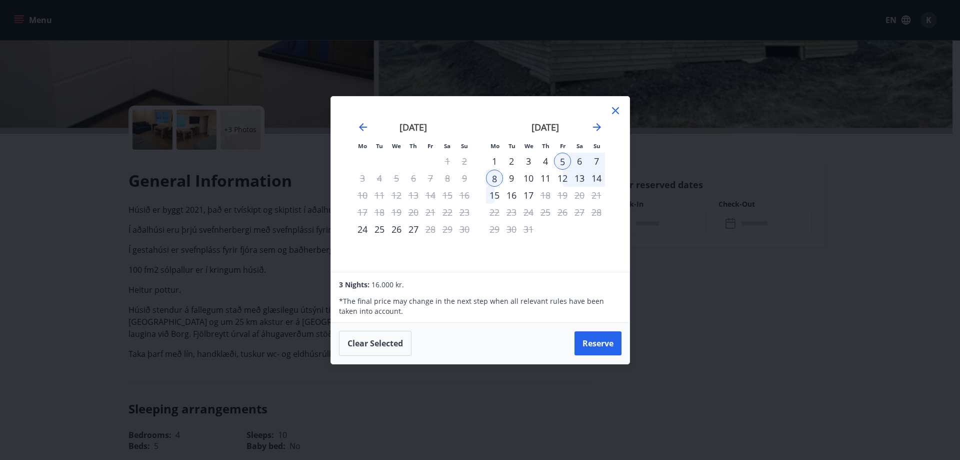
click at [614, 106] on icon at bounding box center [616, 111] width 12 height 12
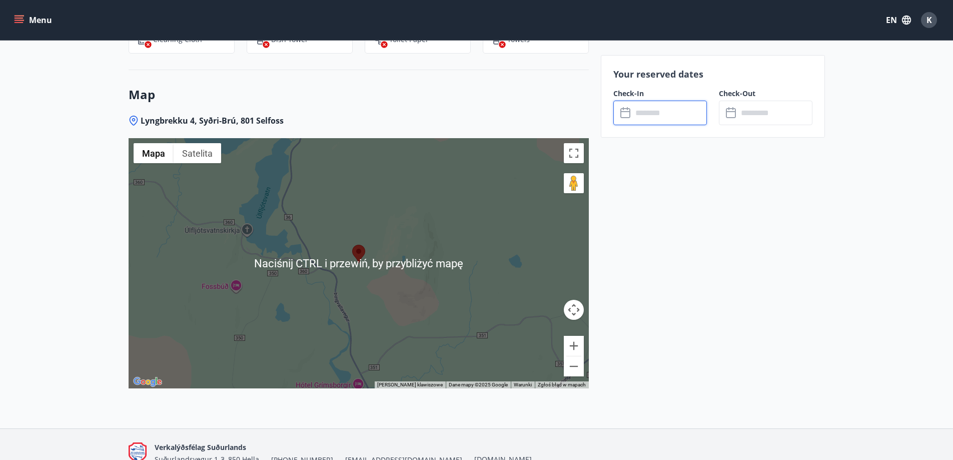
scroll to position [1411, 0]
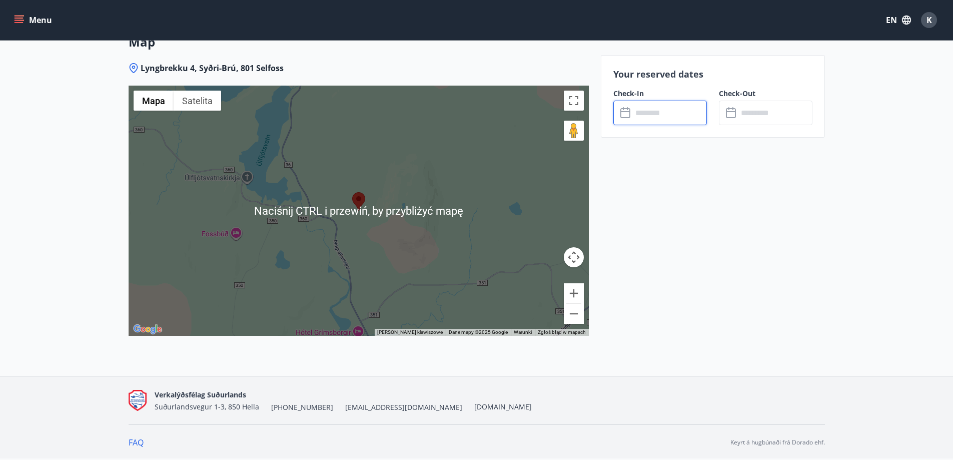
click at [414, 175] on div at bounding box center [359, 211] width 460 height 250
click at [575, 318] on button "Pomniejsz" at bounding box center [574, 314] width 20 height 20
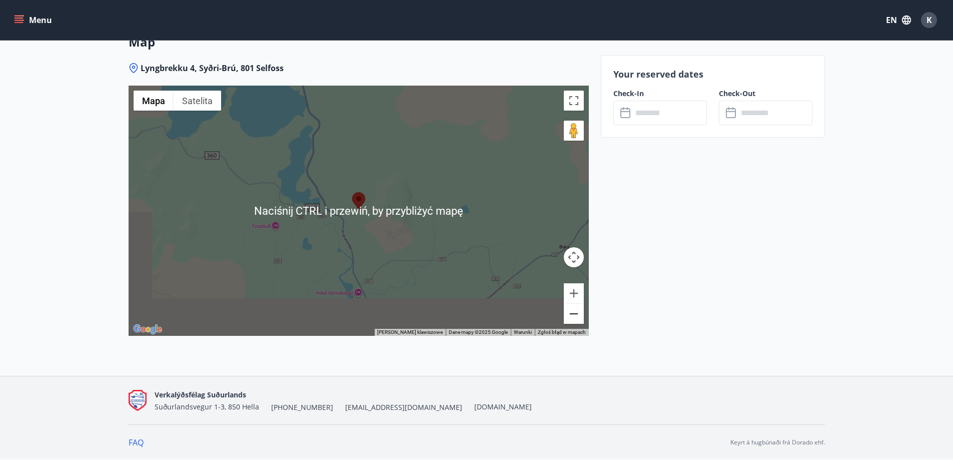
click at [575, 318] on button "Pomniejsz" at bounding box center [574, 314] width 20 height 20
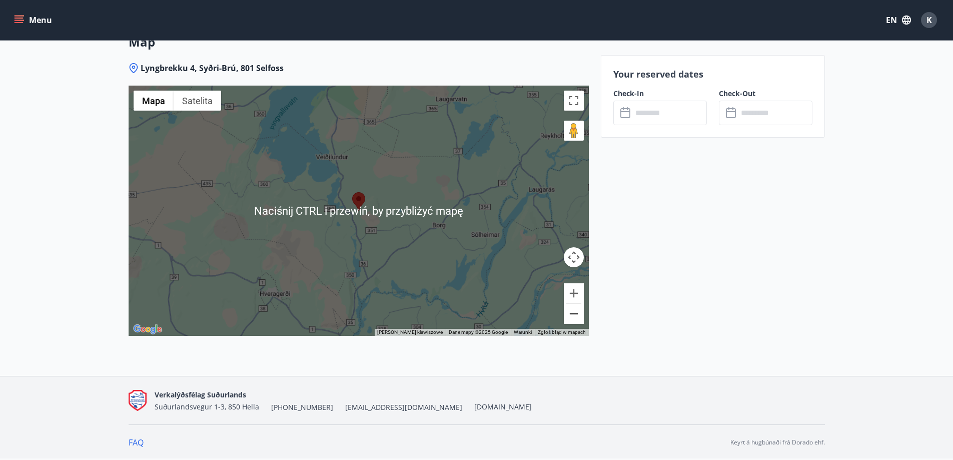
click at [575, 318] on button "Pomniejsz" at bounding box center [574, 314] width 20 height 20
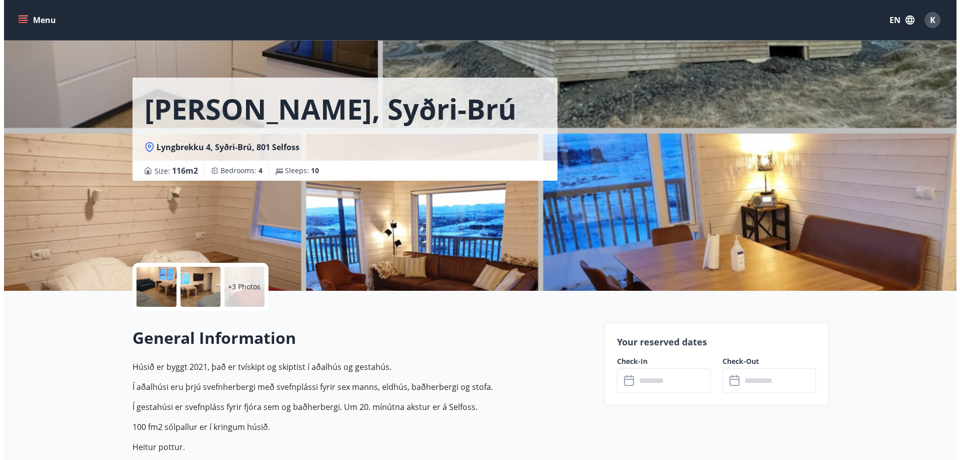
scroll to position [0, 0]
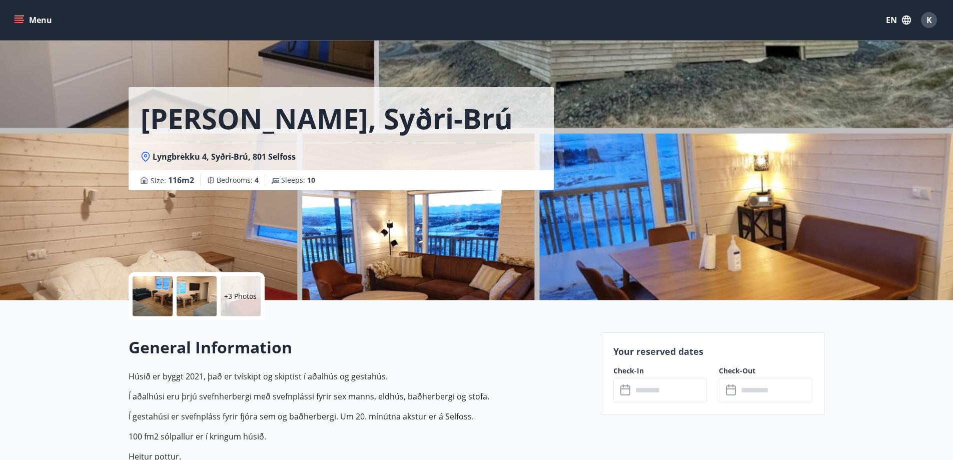
click at [249, 296] on p "+3 Photos" at bounding box center [240, 296] width 33 height 10
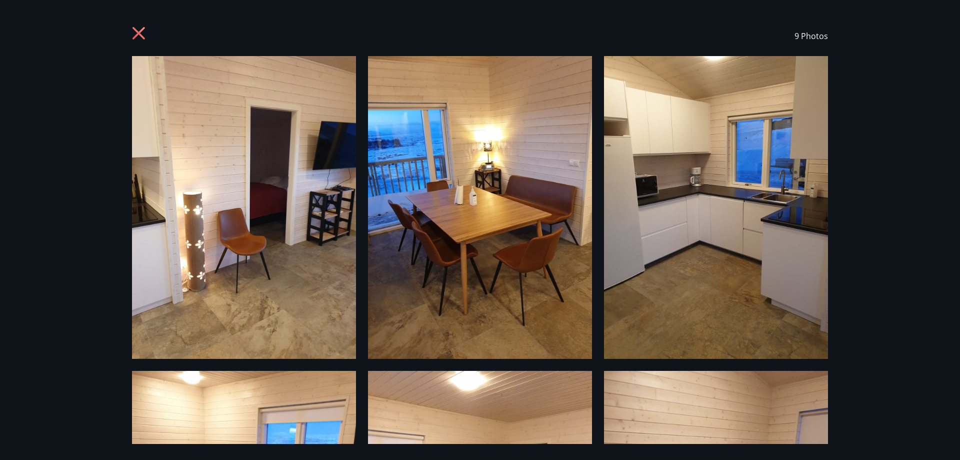
click at [142, 36] on icon at bounding box center [139, 33] width 13 height 13
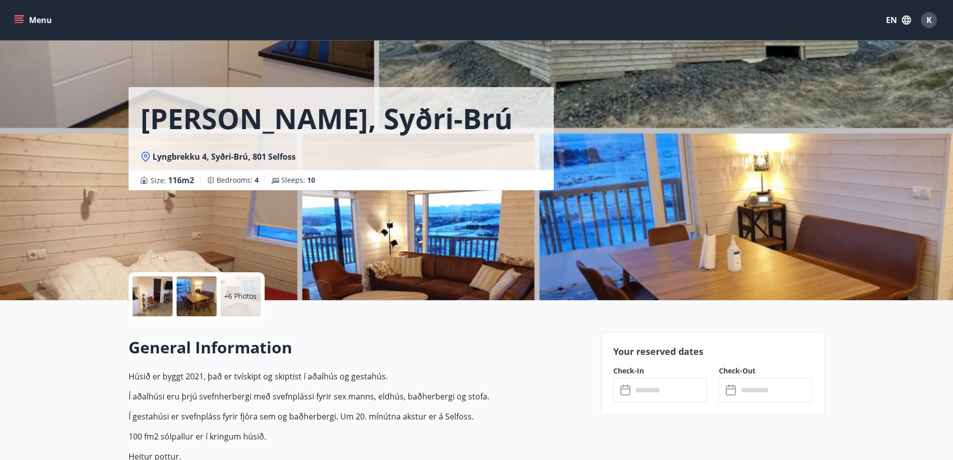
click at [19, 17] on icon "menu" at bounding box center [19, 20] width 10 height 10
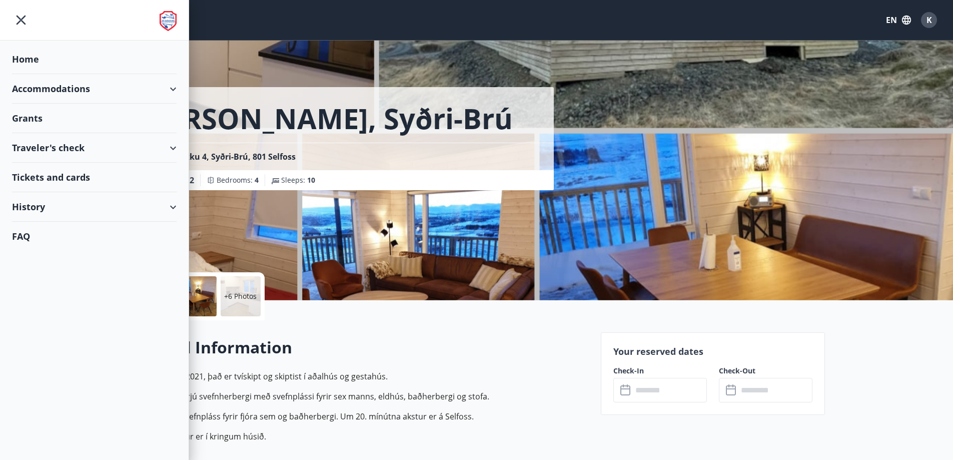
click at [56, 54] on div "Home" at bounding box center [94, 60] width 165 height 30
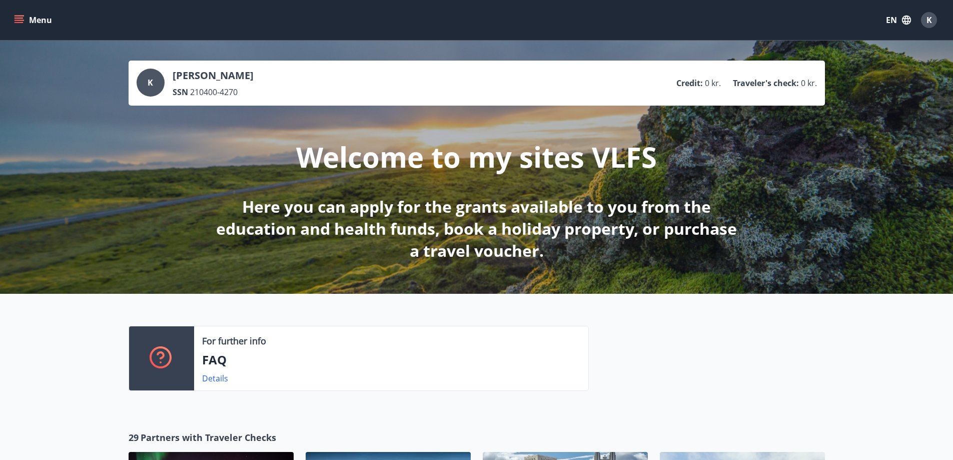
click at [156, 80] on div "K" at bounding box center [151, 83] width 28 height 28
click at [782, 82] on p "Traveler's check :" at bounding box center [766, 83] width 66 height 11
click at [687, 83] on p "Credit :" at bounding box center [689, 83] width 27 height 11
click at [925, 20] on div "K" at bounding box center [929, 20] width 16 height 16
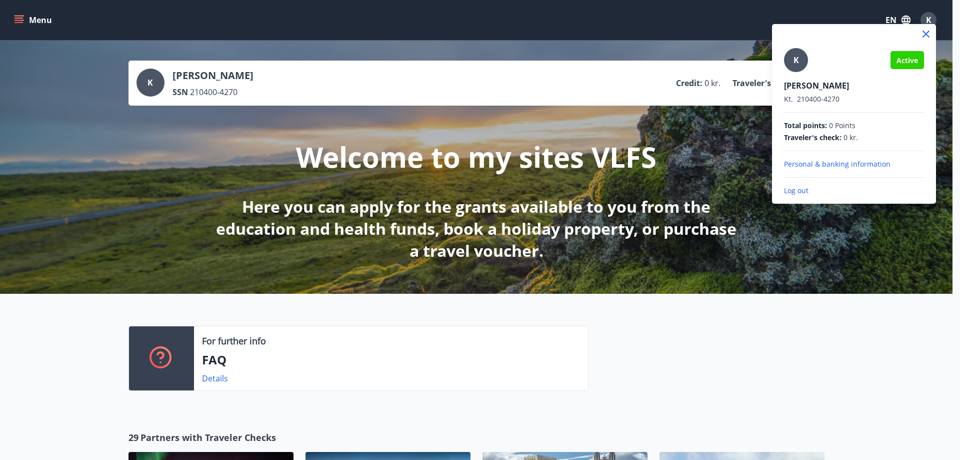
click at [817, 163] on p "Personal & banking information" at bounding box center [854, 164] width 140 height 10
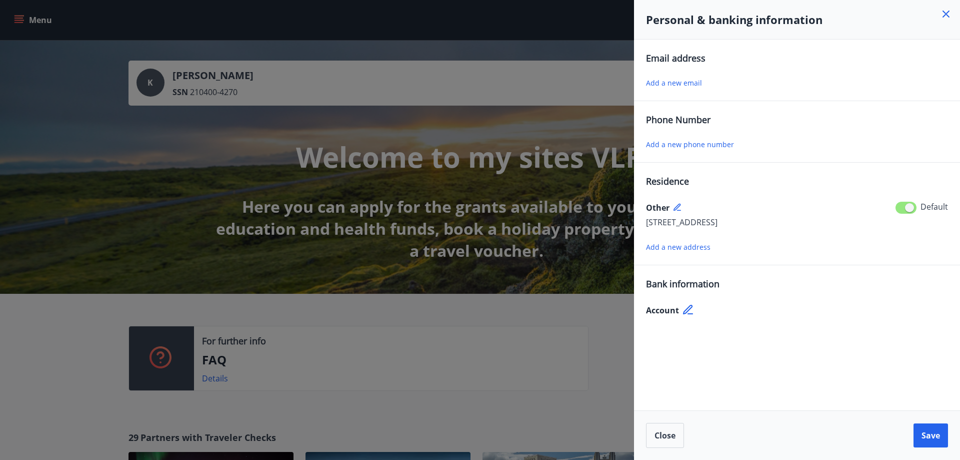
click at [613, 315] on div at bounding box center [480, 230] width 960 height 460
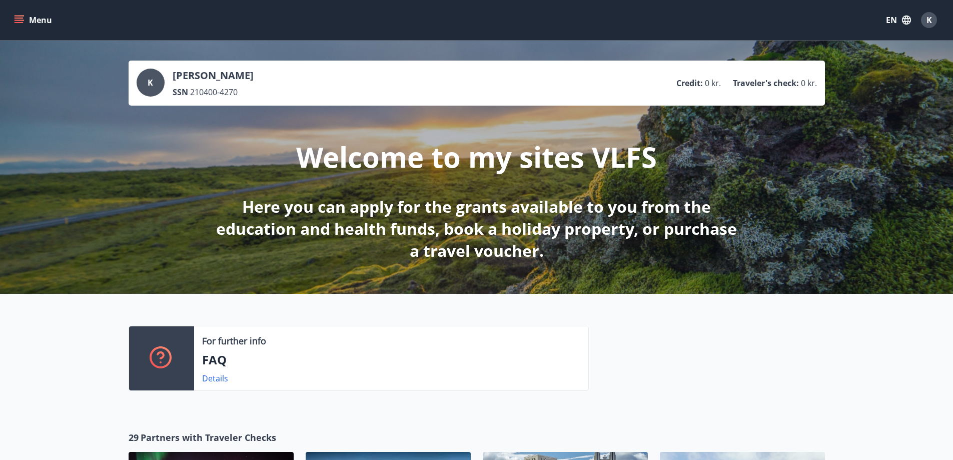
click at [26, 13] on button "Menu" at bounding box center [34, 20] width 44 height 18
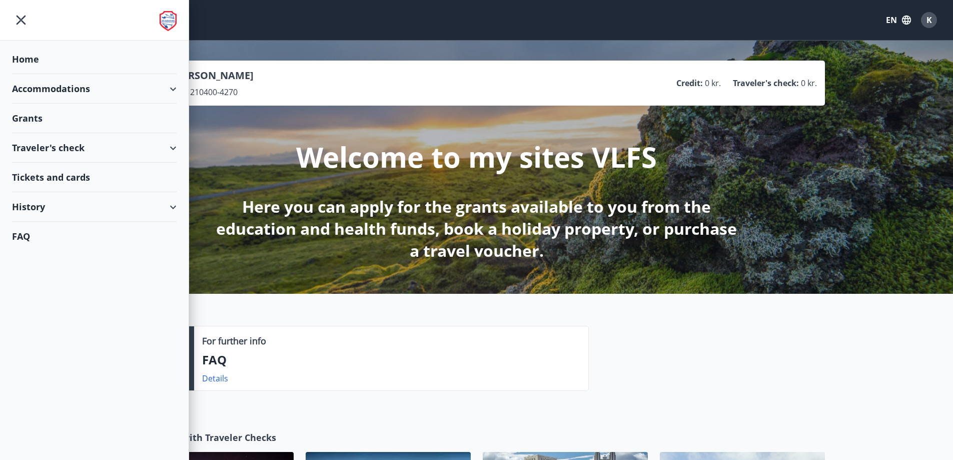
click at [88, 203] on div "History" at bounding box center [94, 207] width 165 height 30
click at [48, 276] on div "Rentings" at bounding box center [94, 274] width 149 height 21
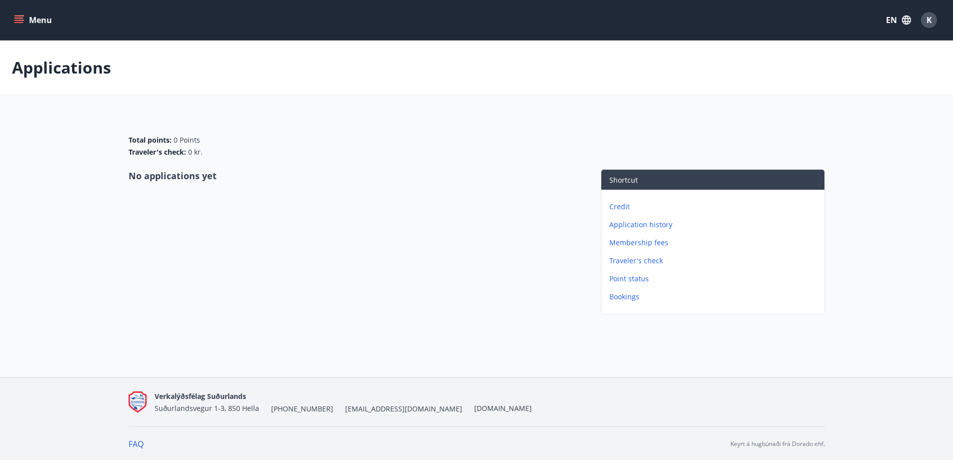
click at [17, 16] on icon "menu" at bounding box center [20, 16] width 11 height 1
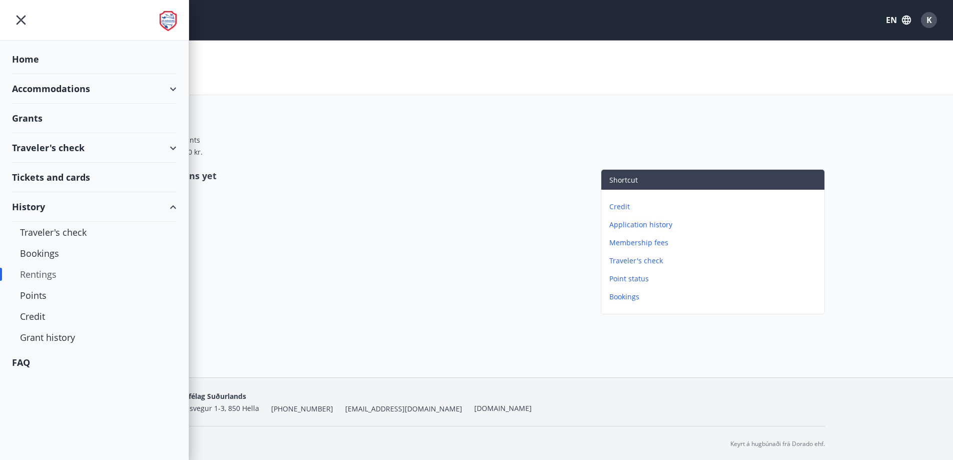
click at [70, 87] on div "Accommodations" at bounding box center [94, 89] width 165 height 30
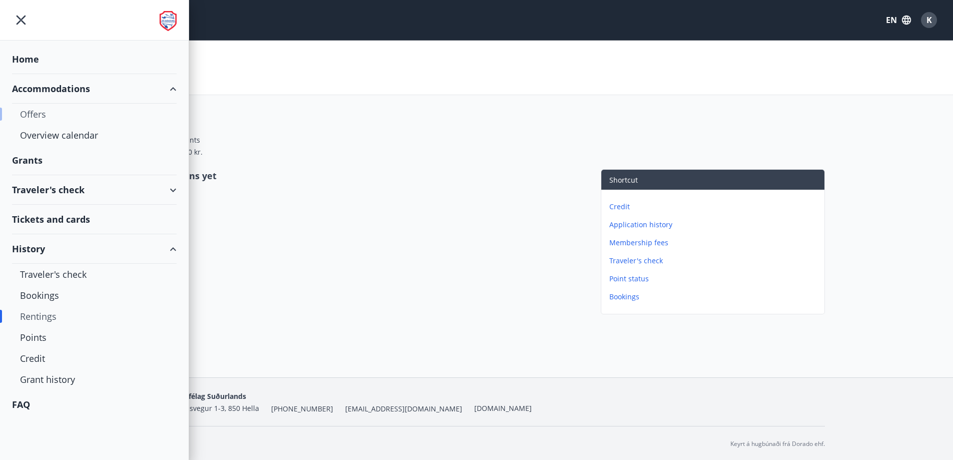
click at [76, 113] on div "Offers" at bounding box center [94, 114] width 149 height 21
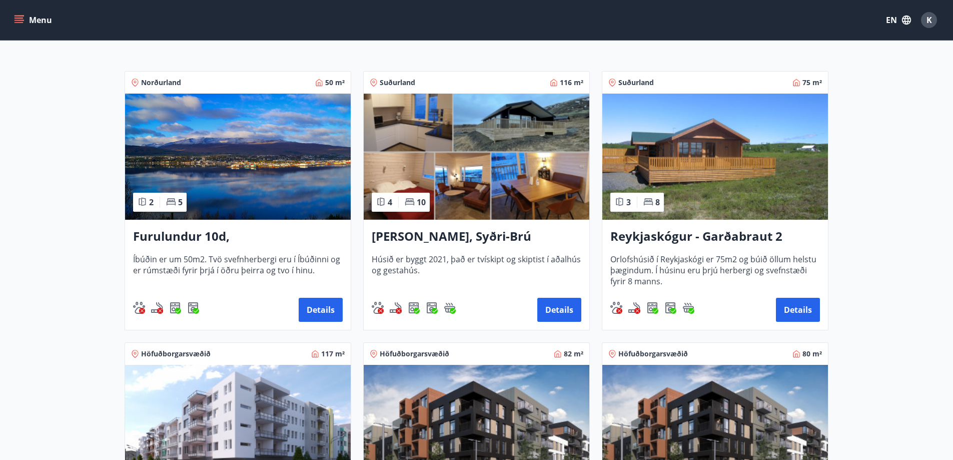
scroll to position [167, 0]
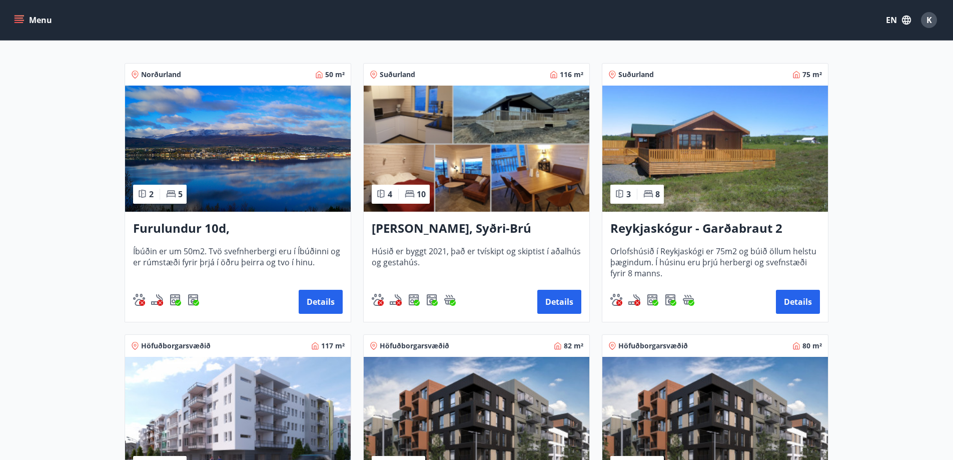
click at [260, 138] on img at bounding box center [238, 149] width 226 height 126
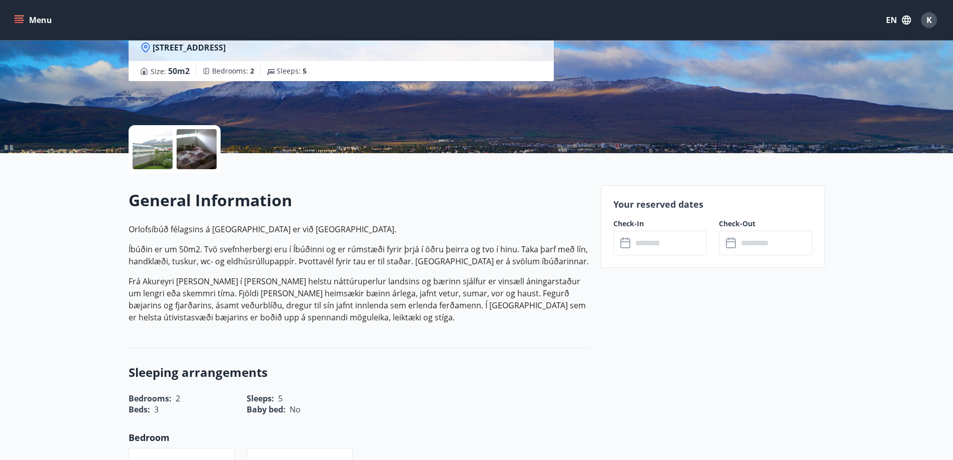
scroll to position [97, 0]
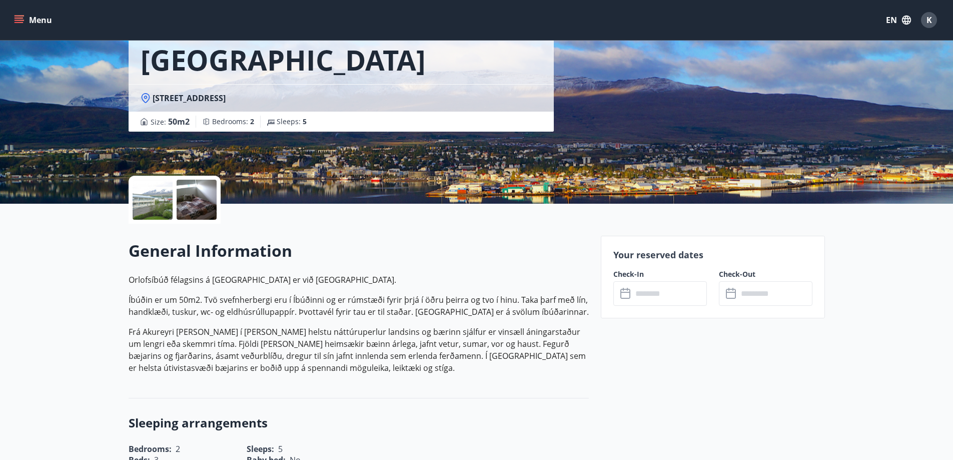
click at [207, 191] on div at bounding box center [197, 200] width 40 height 40
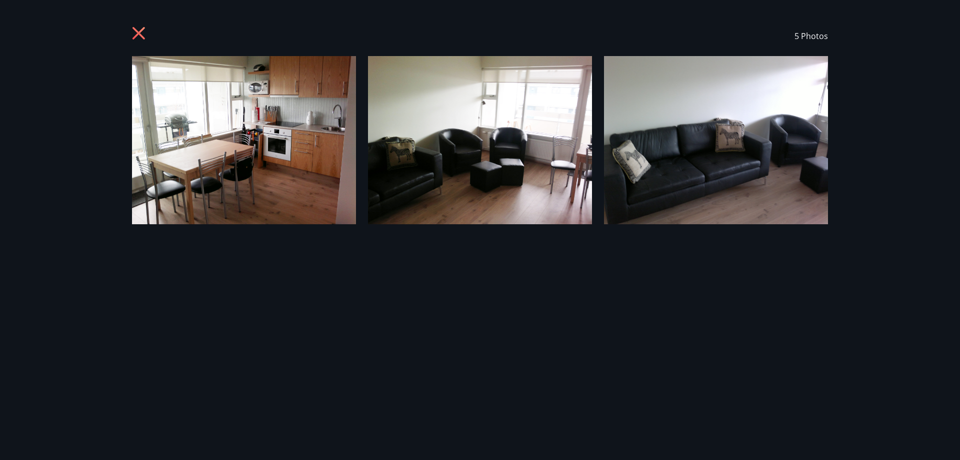
click at [138, 33] on icon at bounding box center [139, 33] width 13 height 13
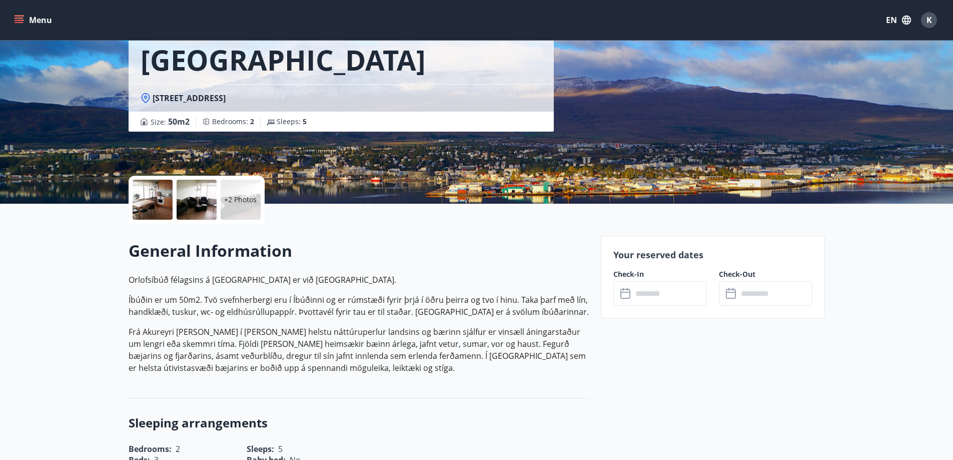
click at [222, 192] on div "+2 Photos" at bounding box center [241, 200] width 40 height 40
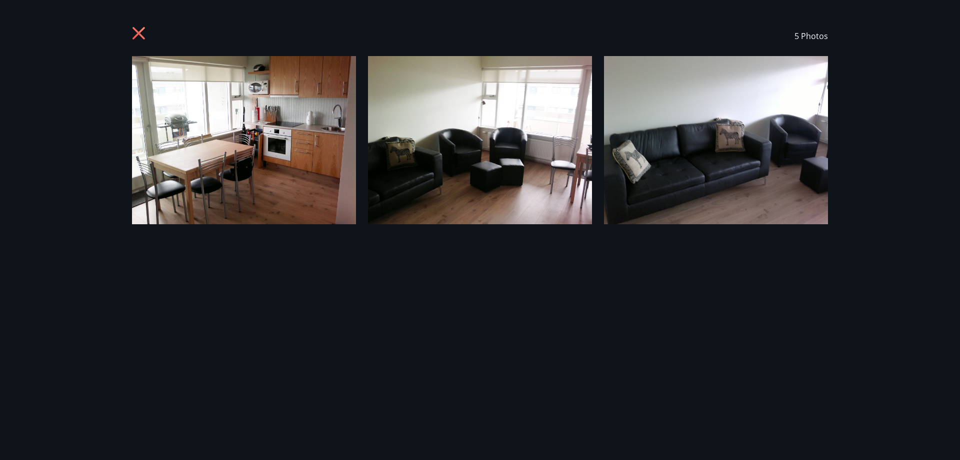
click at [143, 31] on icon at bounding box center [139, 33] width 13 height 13
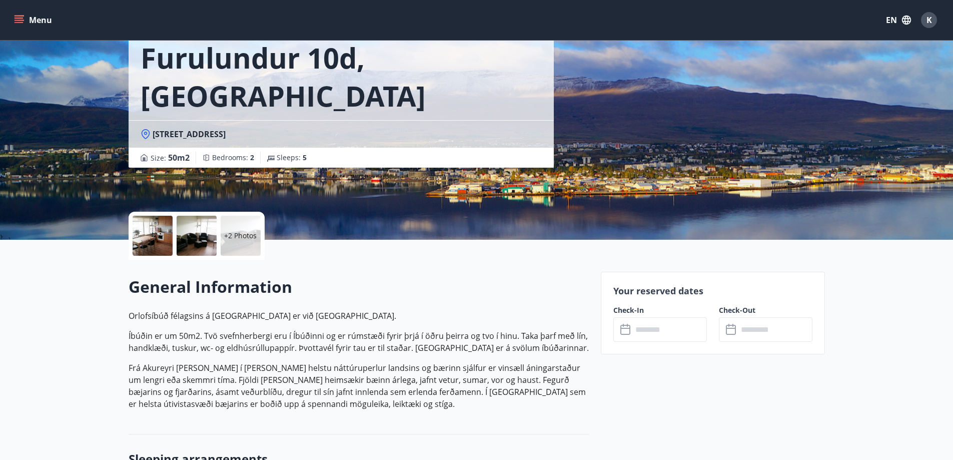
scroll to position [0, 0]
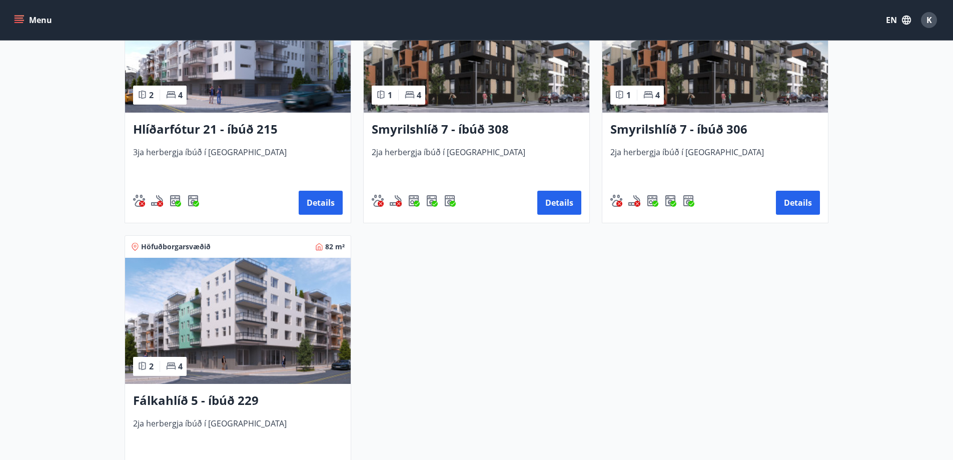
scroll to position [370, 0]
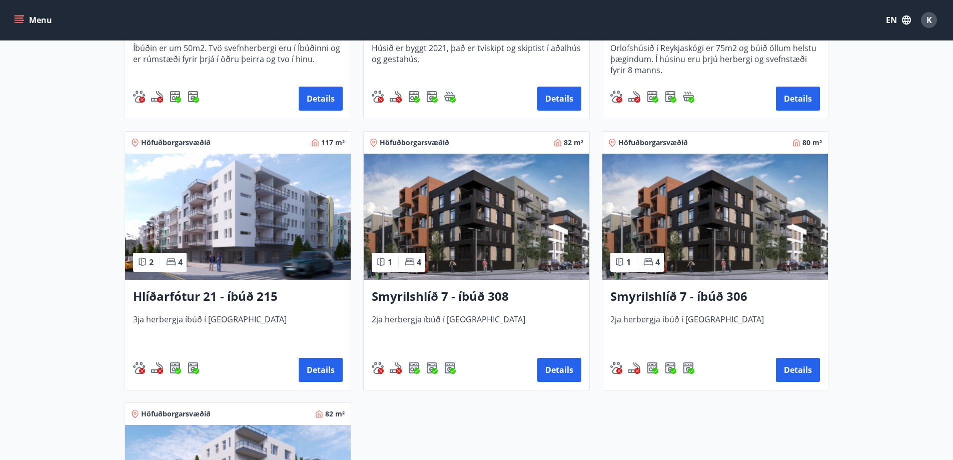
click at [704, 236] on img at bounding box center [715, 217] width 226 height 126
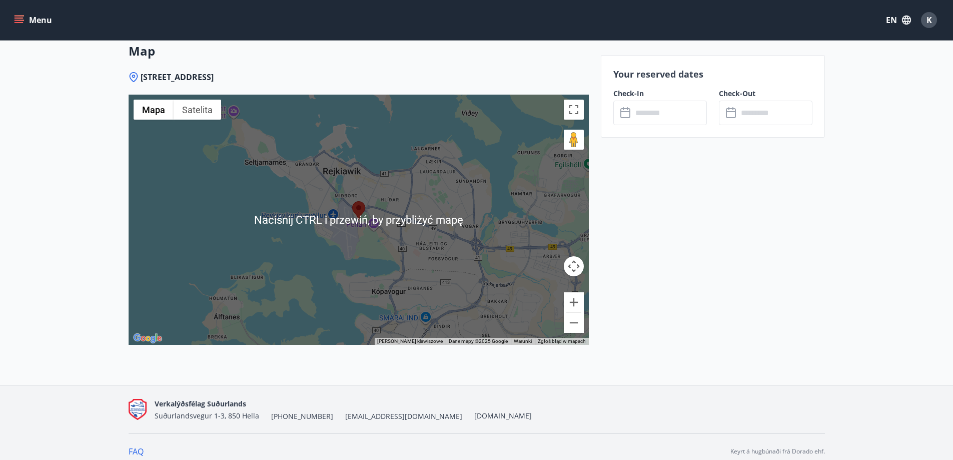
scroll to position [1237, 0]
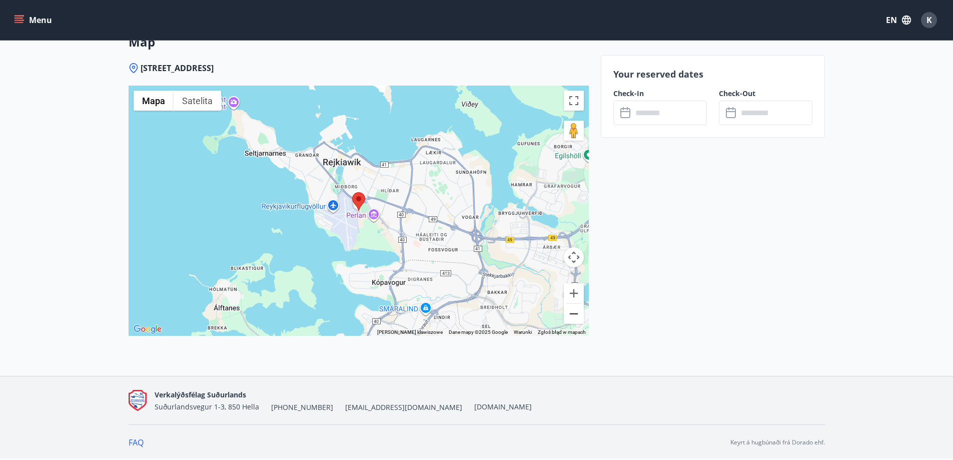
click at [572, 314] on button "Pomniejsz" at bounding box center [574, 314] width 20 height 20
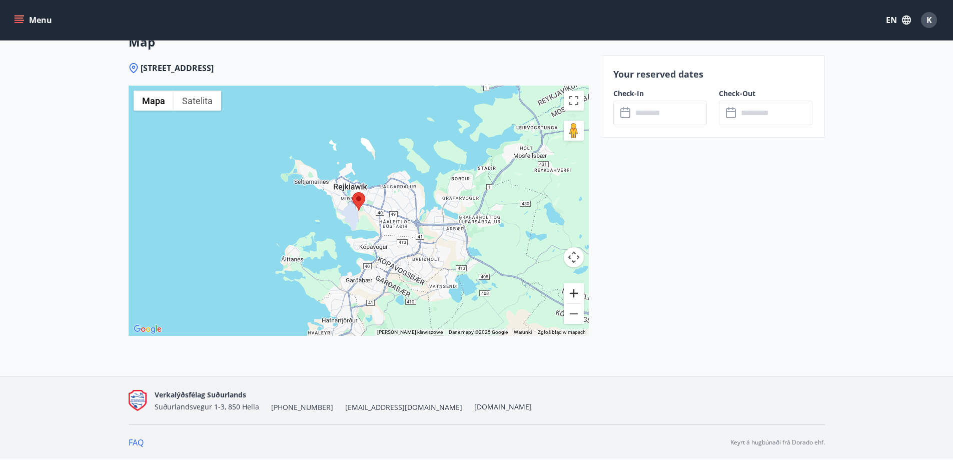
click at [572, 293] on button "Powiększ" at bounding box center [574, 293] width 20 height 20
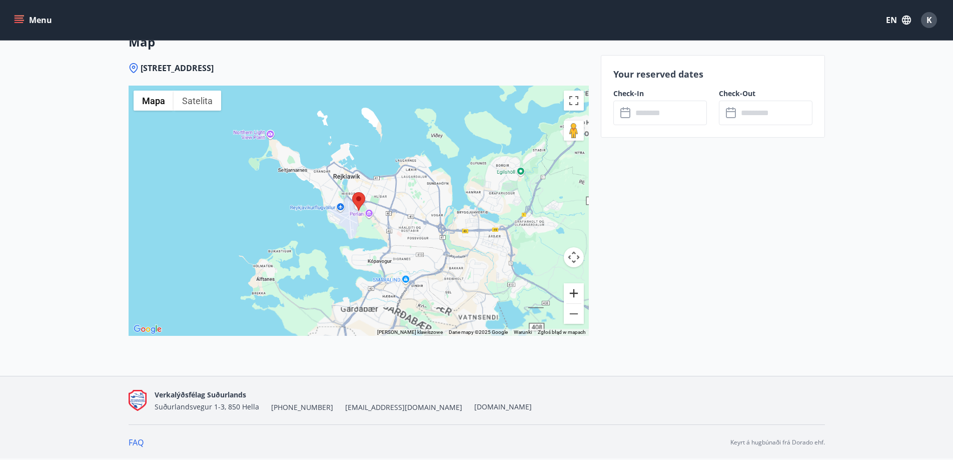
click at [572, 293] on button "Powiększ" at bounding box center [574, 293] width 20 height 20
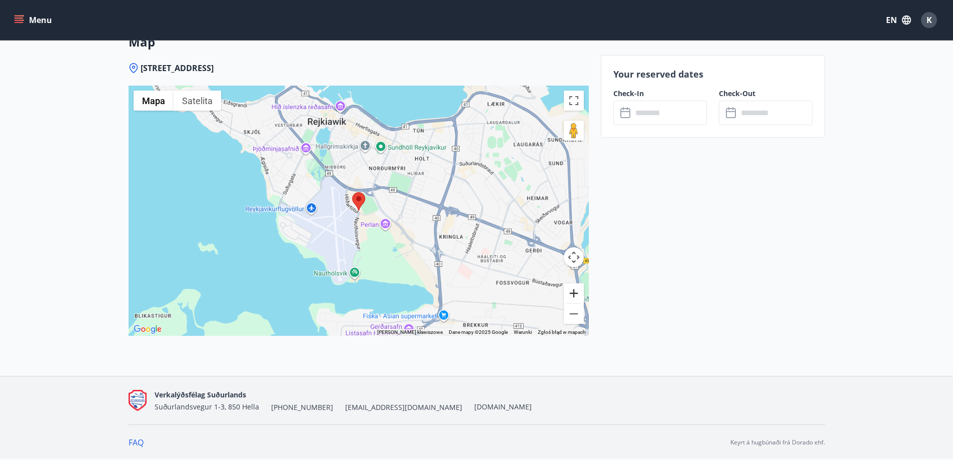
click at [572, 293] on button "Powiększ" at bounding box center [574, 293] width 20 height 20
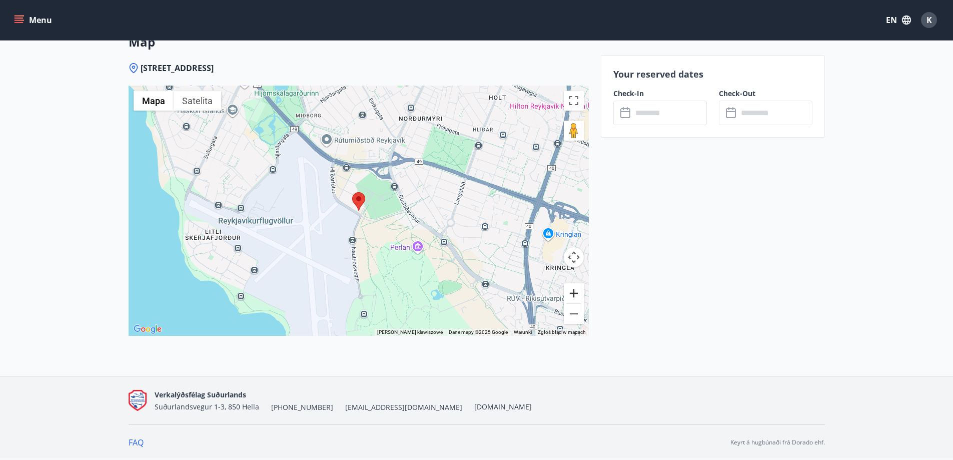
click at [572, 293] on button "Powiększ" at bounding box center [574, 293] width 20 height 20
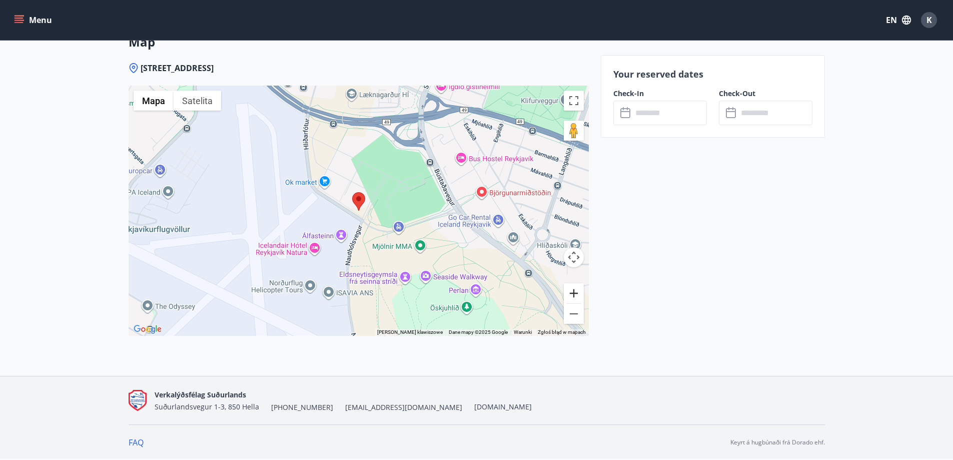
click at [572, 293] on button "Powiększ" at bounding box center [574, 293] width 20 height 20
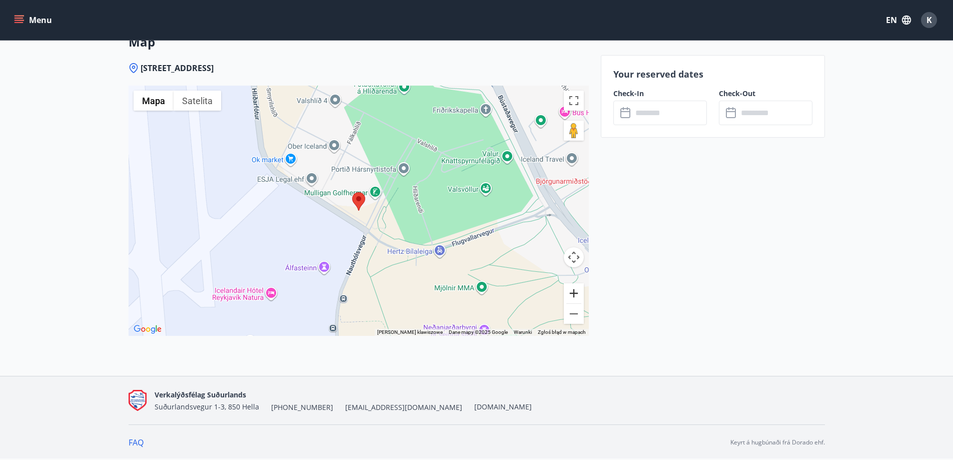
click at [572, 293] on button "Powiększ" at bounding box center [574, 293] width 20 height 20
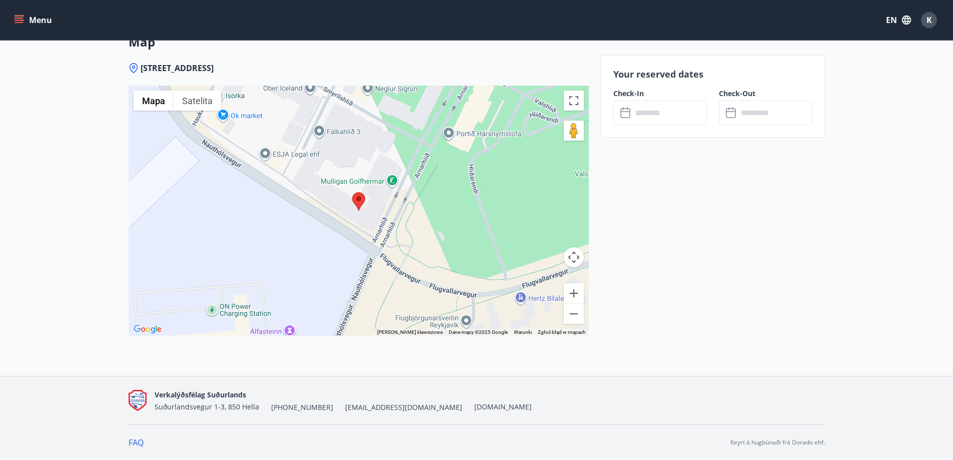
drag, startPoint x: 453, startPoint y: 221, endPoint x: 477, endPoint y: 253, distance: 40.3
click at [477, 253] on div at bounding box center [359, 211] width 460 height 250
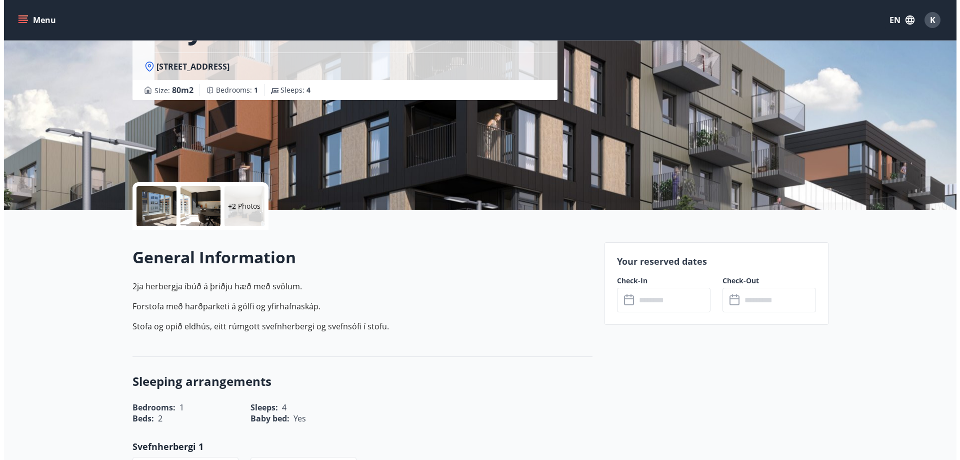
scroll to position [0, 0]
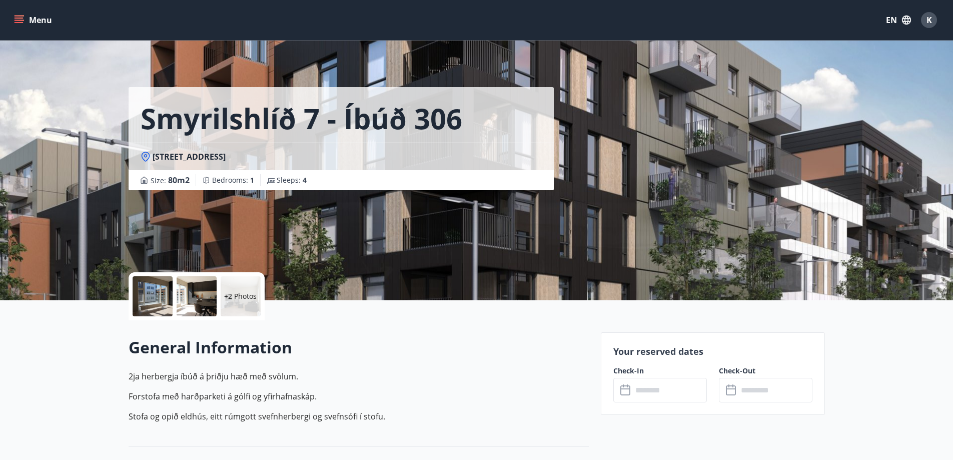
click at [201, 127] on h1 "Smyrilshlíð 7 - íbúð 306" at bounding box center [302, 118] width 322 height 38
click at [26, 16] on button "Menu" at bounding box center [34, 20] width 44 height 18
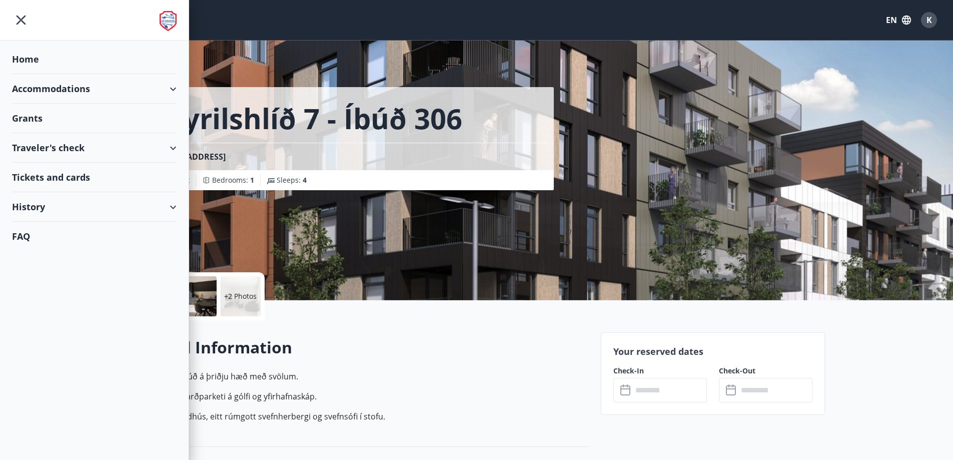
click at [61, 211] on div "History" at bounding box center [94, 207] width 165 height 30
click at [46, 278] on div "Rentings" at bounding box center [94, 274] width 149 height 21
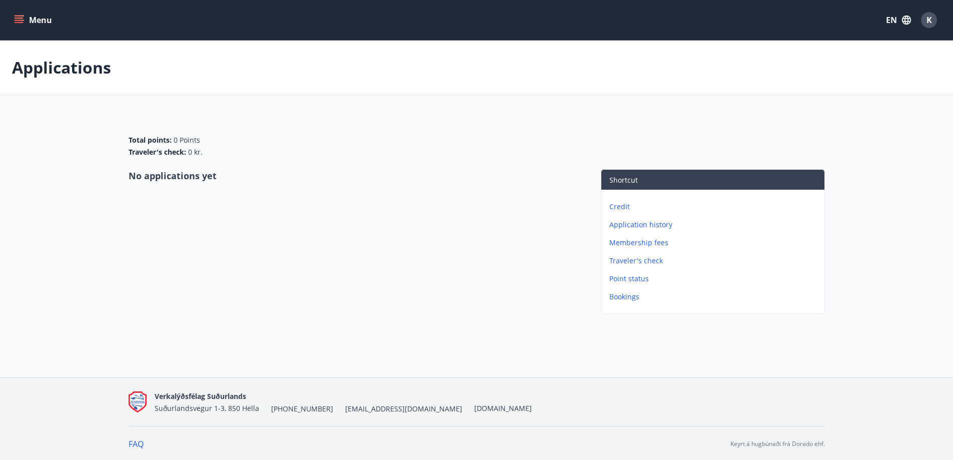
click at [628, 241] on p "Membership fees" at bounding box center [714, 243] width 211 height 10
